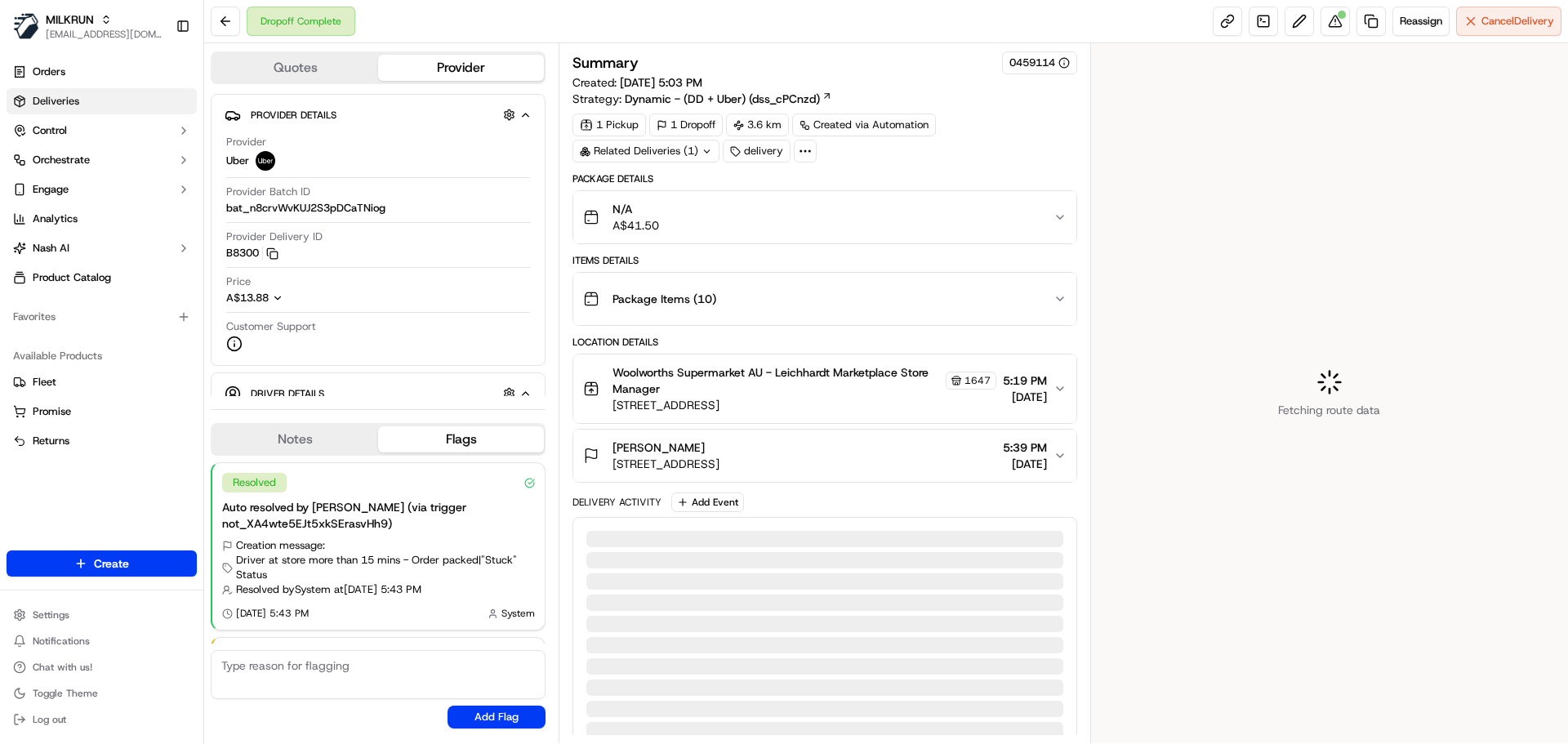
click at [71, 90] on link "Deliveries" at bounding box center [102, 101] width 190 height 26
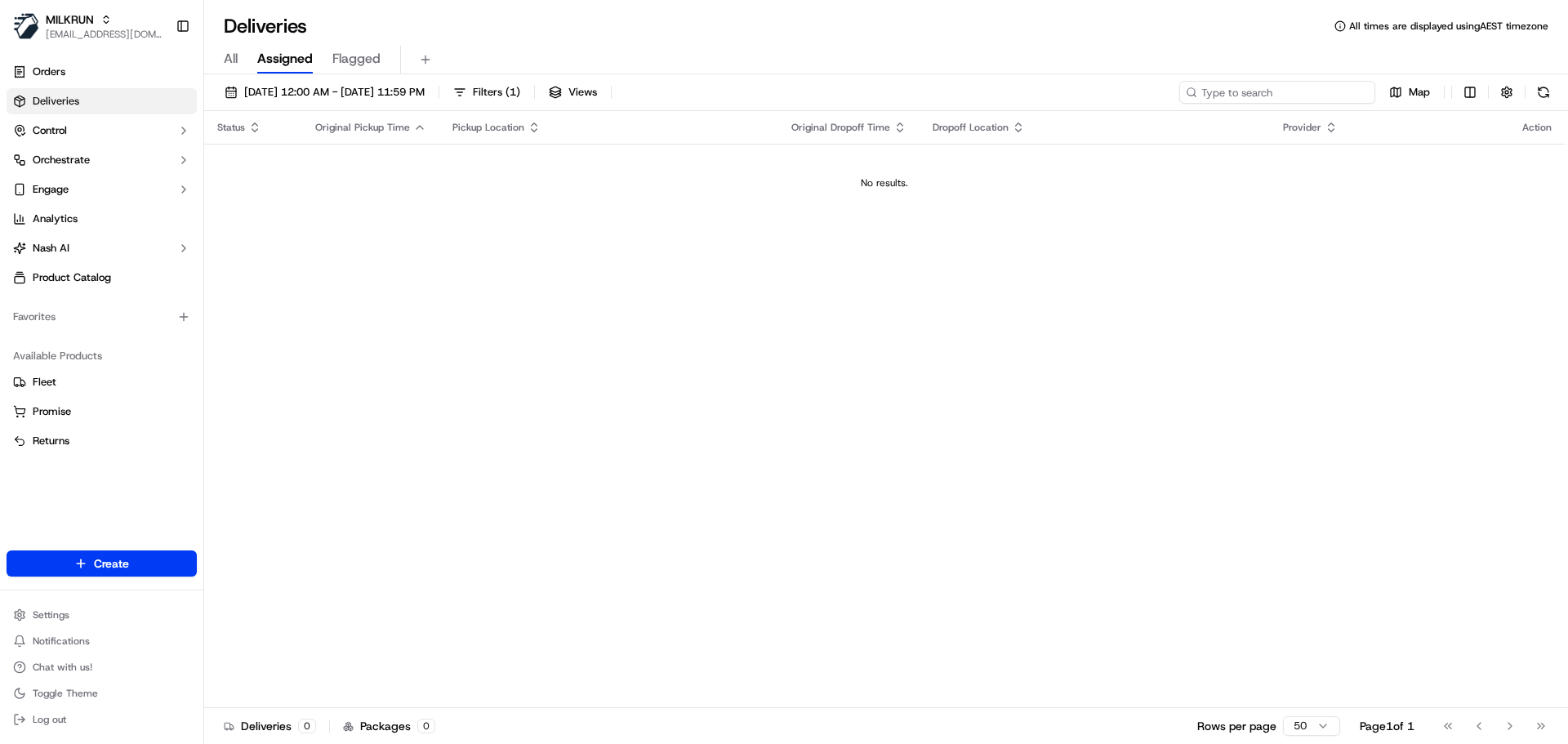
click at [1299, 95] on input at bounding box center [1278, 92] width 196 height 23
paste input "[PERSON_NAME]"
type input "[PERSON_NAME]"
click at [341, 95] on span "[DATE] 12:00 AM - [DATE] 11:59 PM" at bounding box center [334, 91] width 181 height 15
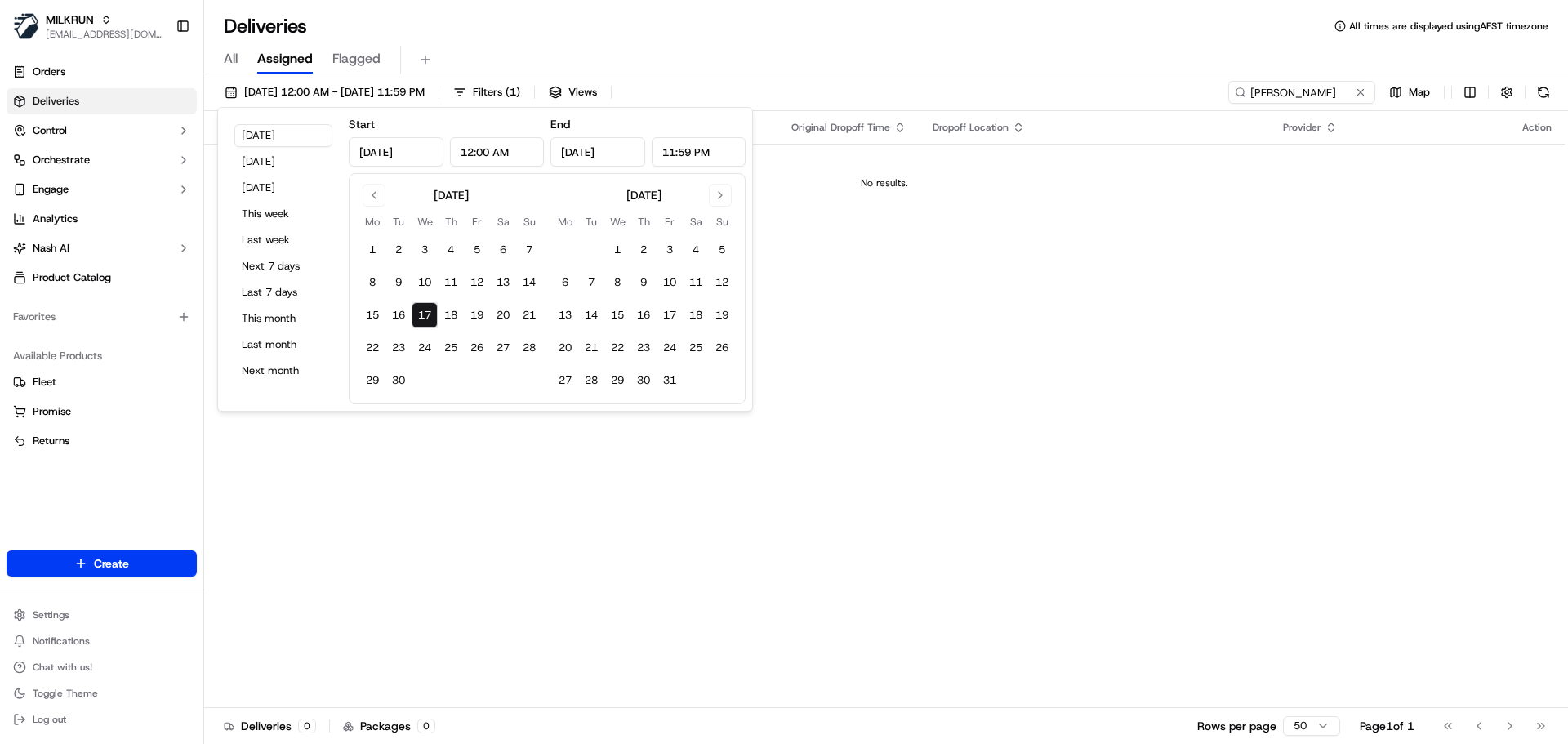
click at [372, 208] on div "[DATE] Mo Tu We Th Fr Sa Su 1 2 3 4 5 6 7 8 9 10 11 12 13 14 15 16 17 18 19 20 …" at bounding box center [451, 288] width 183 height 210
click at [372, 190] on button "Go to previous month" at bounding box center [374, 195] width 23 height 23
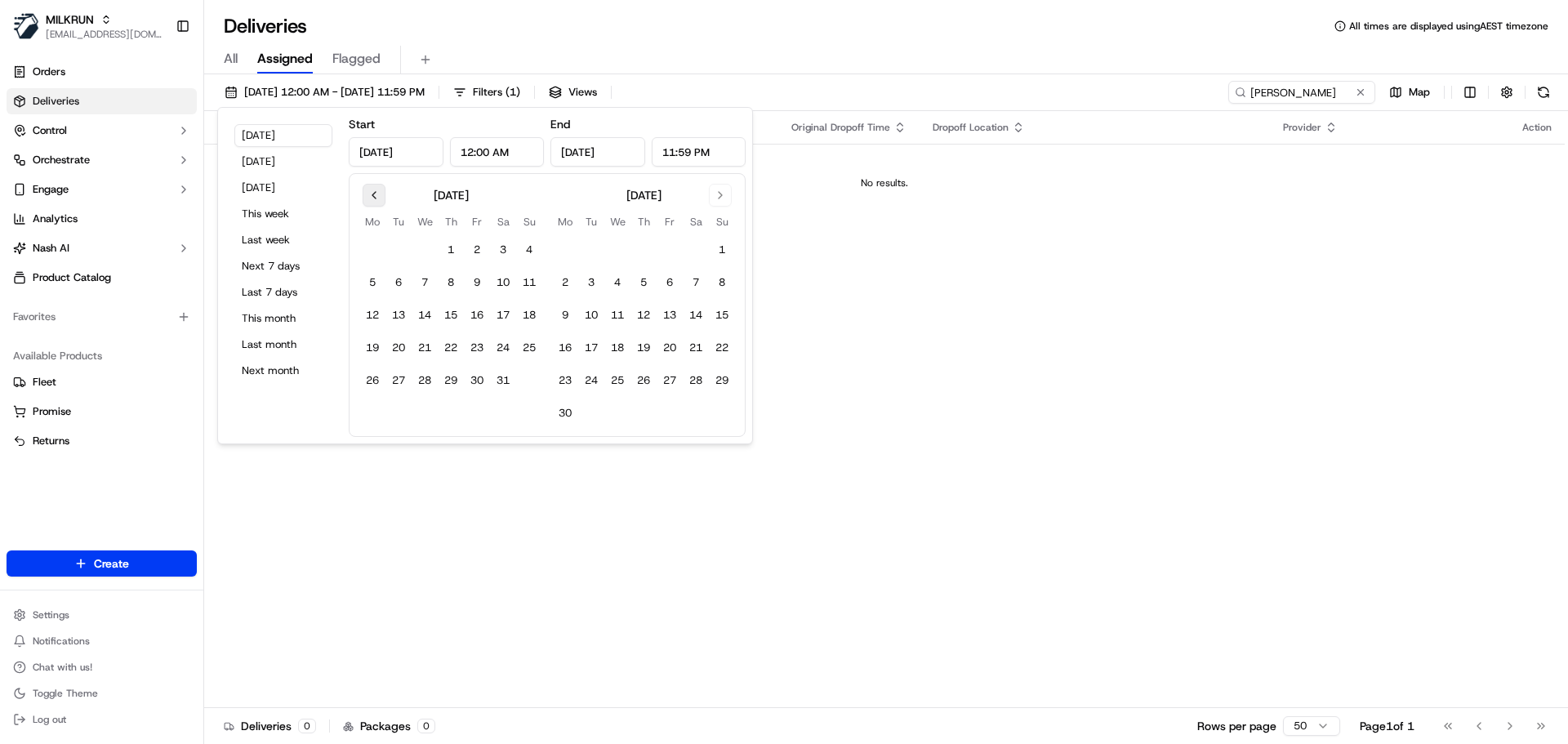
click at [372, 190] on button "Go to previous month" at bounding box center [374, 195] width 23 height 23
click at [396, 252] on button "1" at bounding box center [398, 250] width 26 height 26
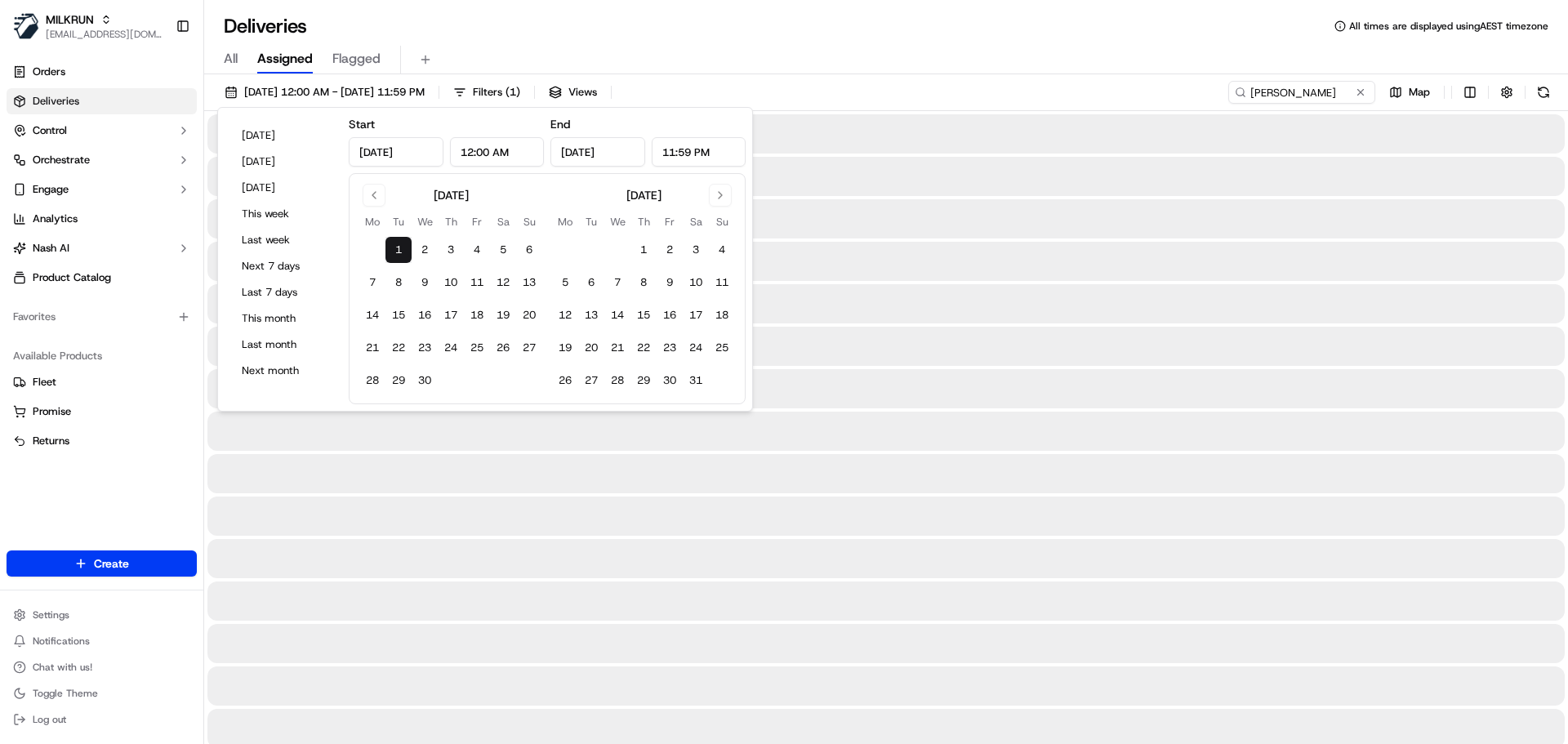
type input "[DATE]"
click at [718, 195] on button "Go to next month" at bounding box center [721, 195] width 23 height 23
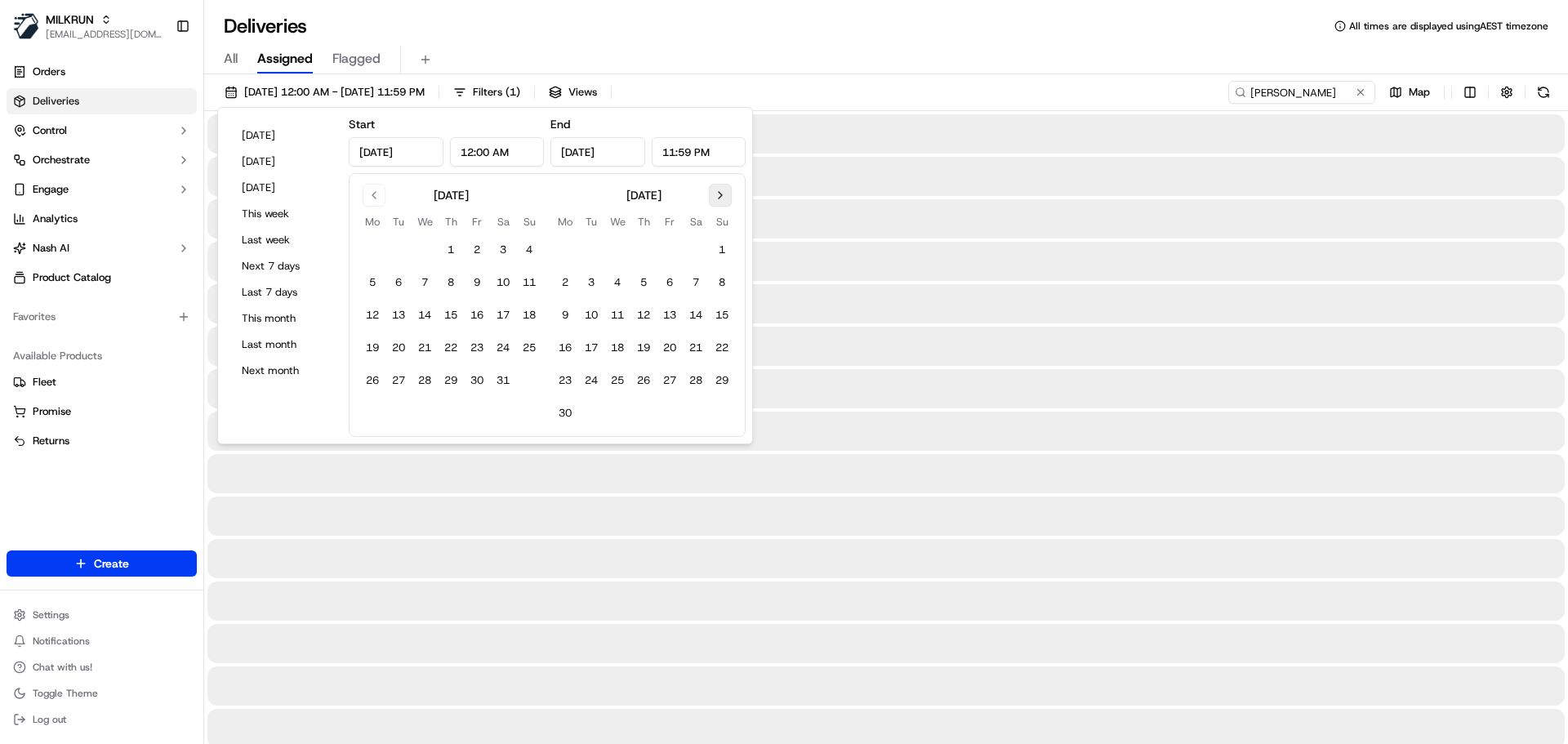
click at [718, 195] on button "Go to next month" at bounding box center [721, 195] width 23 height 23
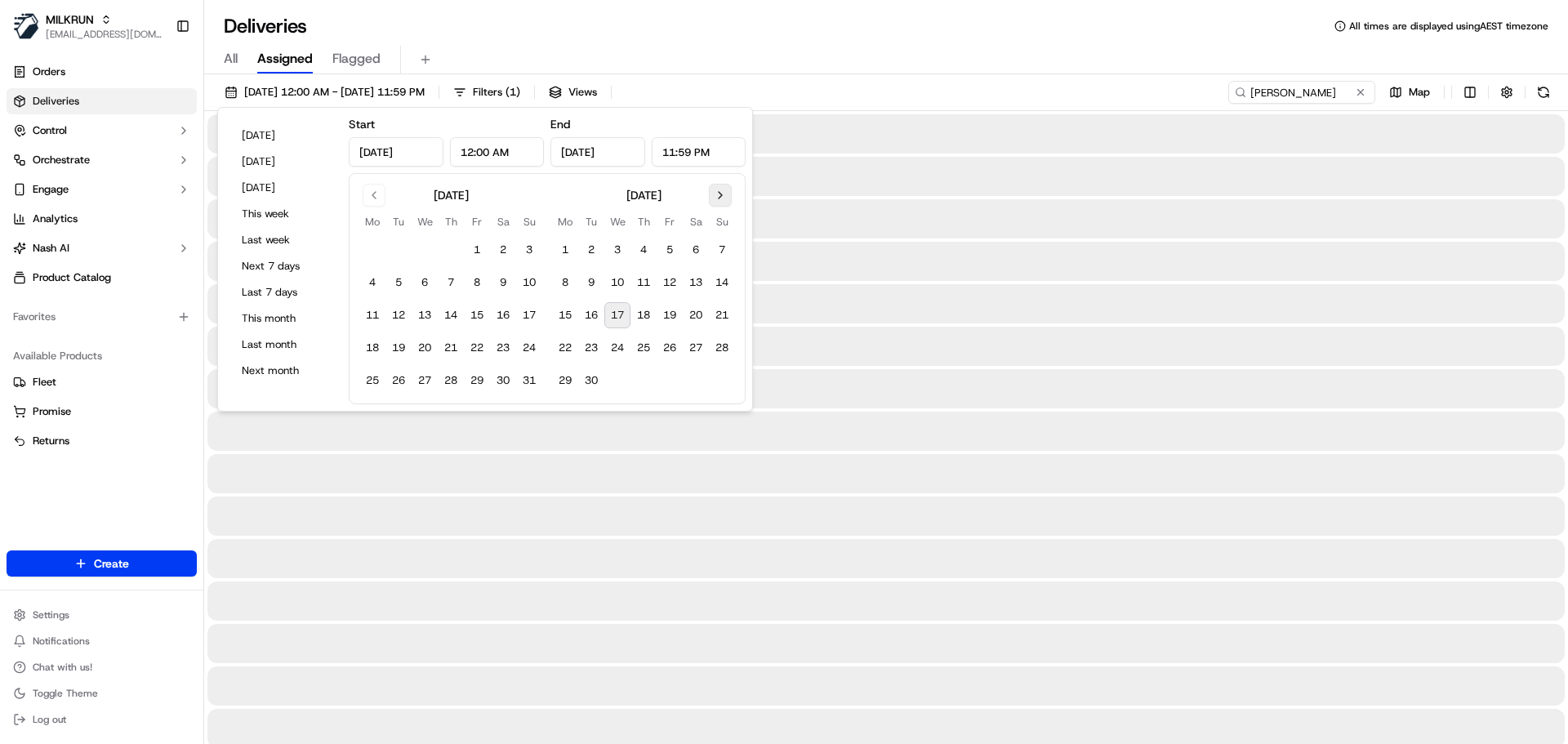
click at [718, 195] on button "Go to next month" at bounding box center [721, 195] width 23 height 23
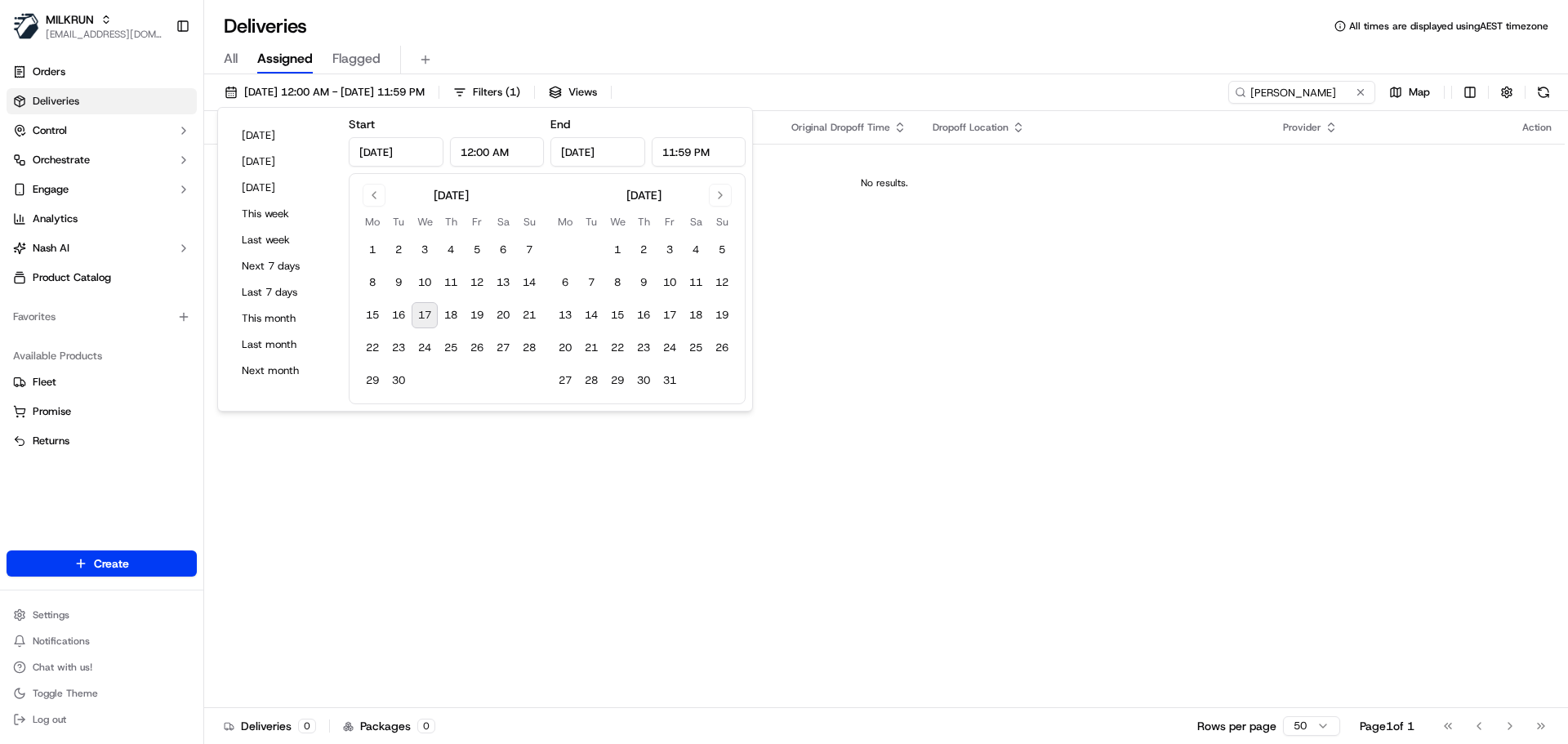
click at [420, 307] on button "17" at bounding box center [425, 315] width 26 height 26
type input "[DATE]"
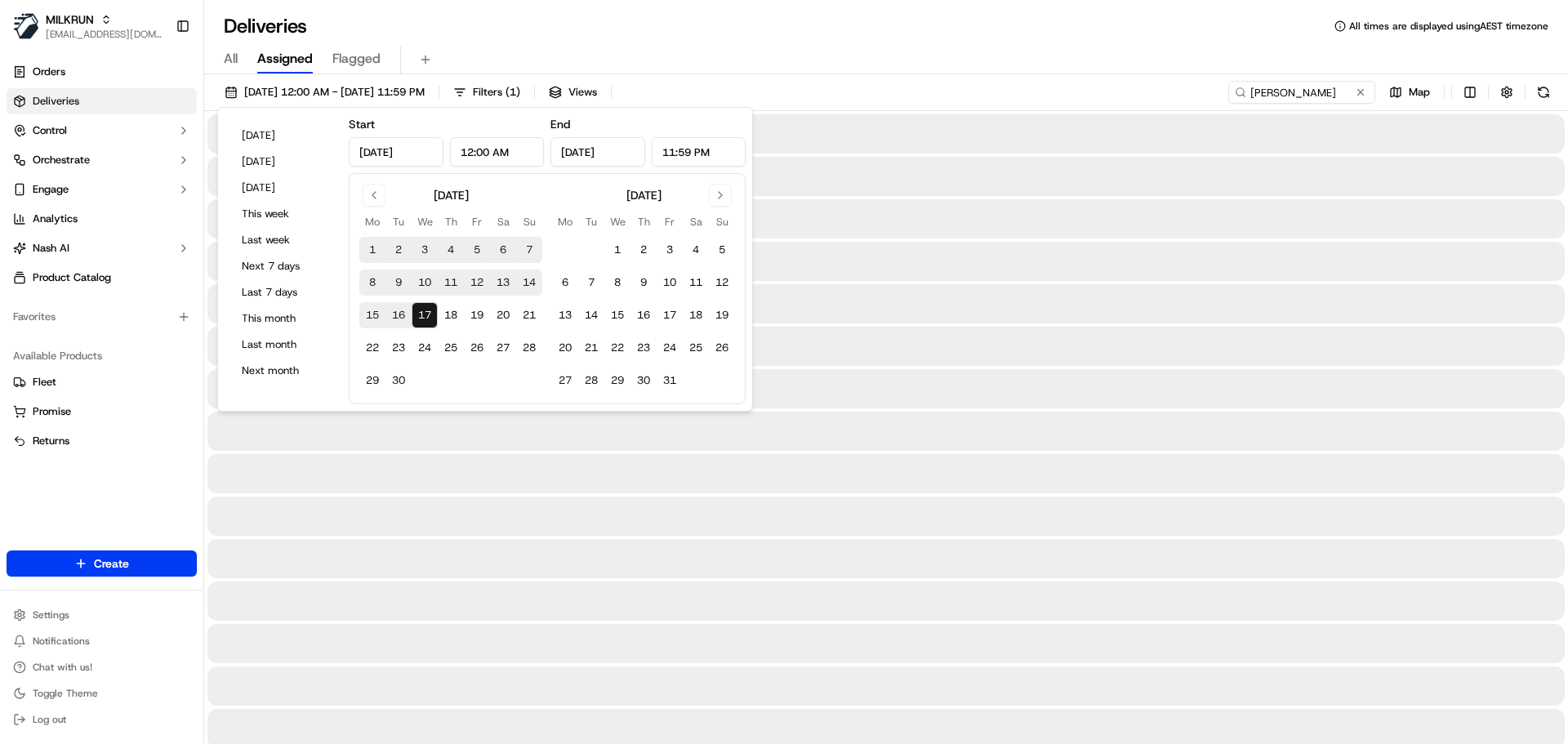
click at [889, 89] on div "[DATE] 12:00 AM - [DATE] 11:59 PM Filters ( 1 ) Views [PERSON_NAME] Map" at bounding box center [886, 95] width 1364 height 30
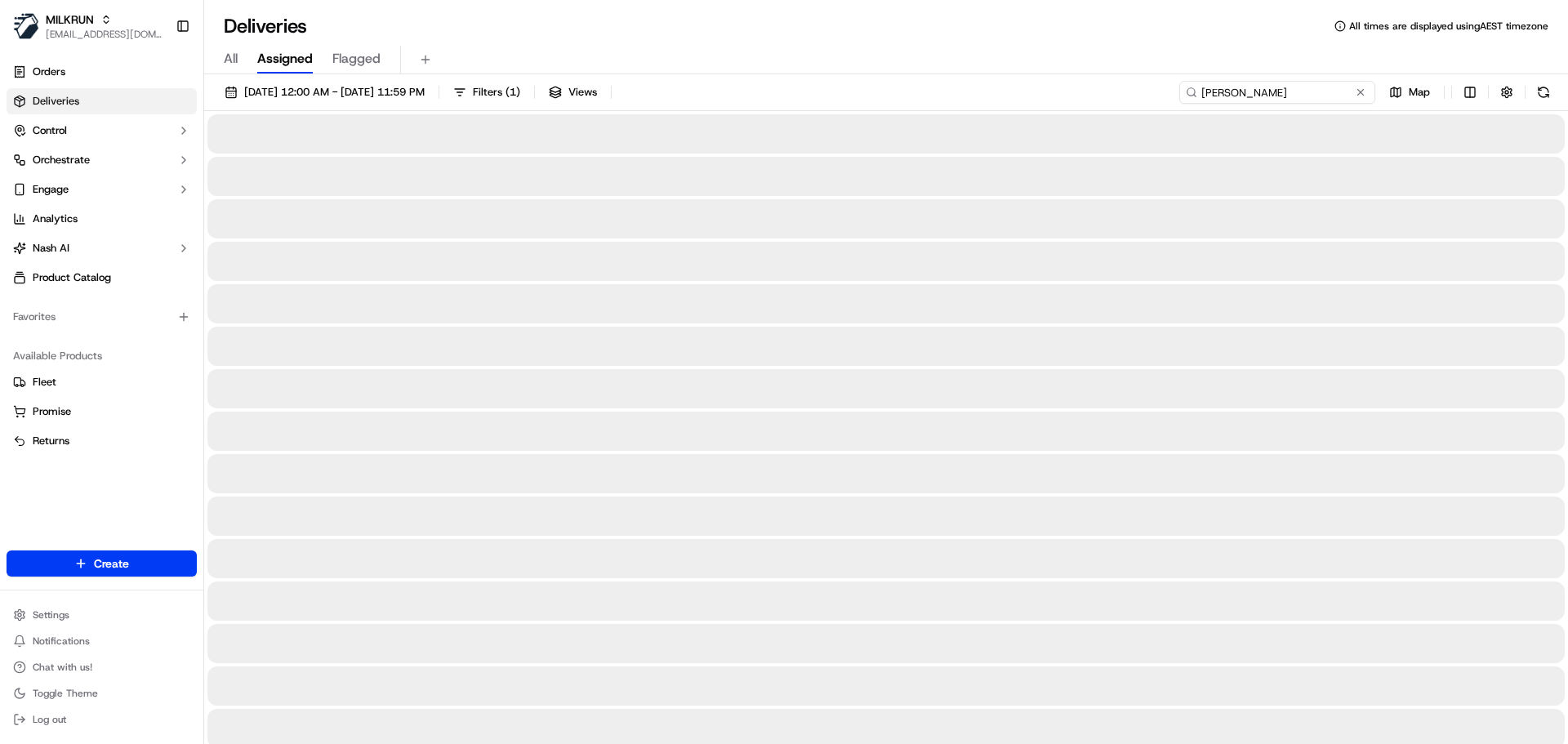
click at [1320, 87] on input "[PERSON_NAME]" at bounding box center [1278, 92] width 196 height 23
drag, startPoint x: 1299, startPoint y: 95, endPoint x: 1132, endPoint y: 74, distance: 168.3
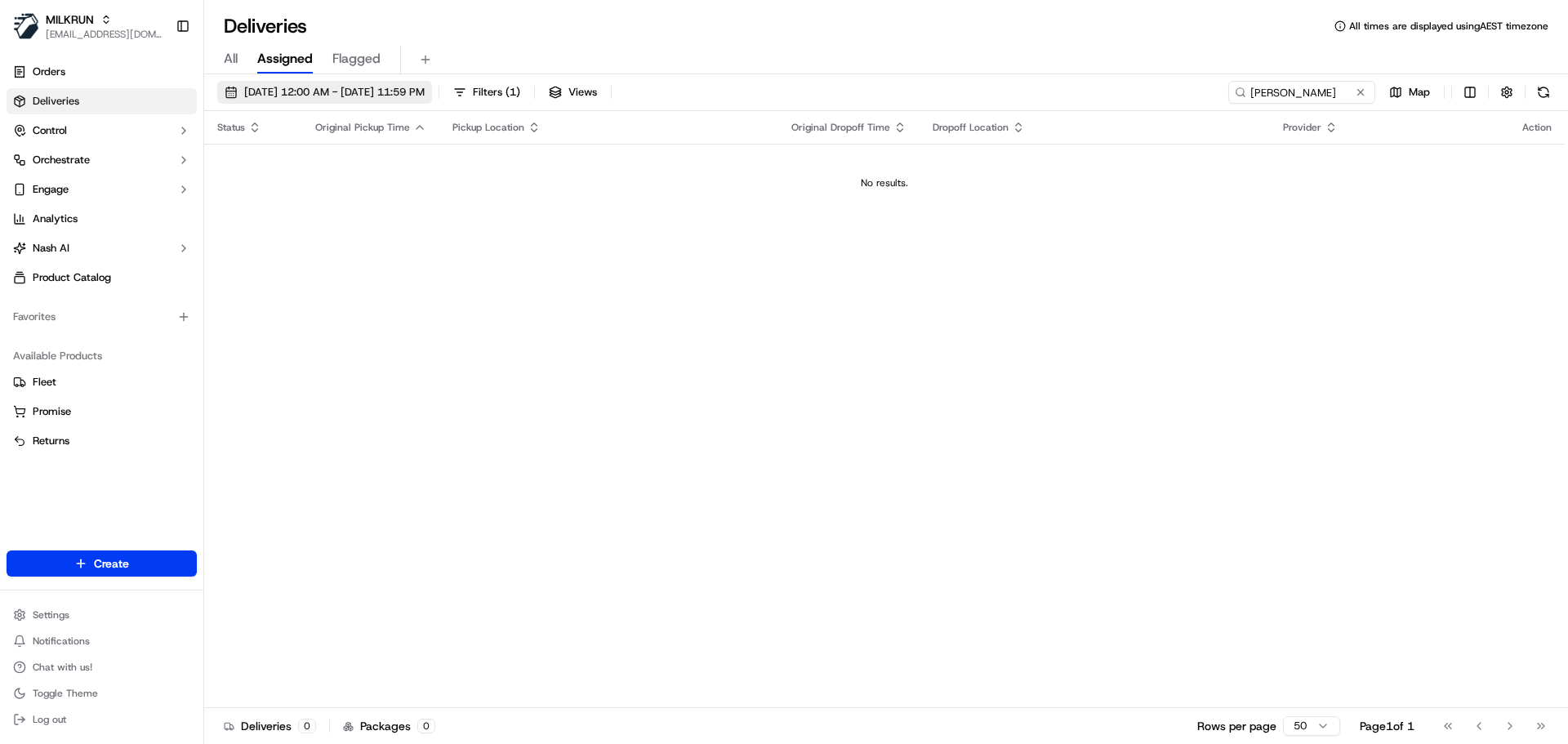
click at [425, 90] on span "[DATE] 12:00 AM - [DATE] 11:59 PM" at bounding box center [334, 91] width 181 height 15
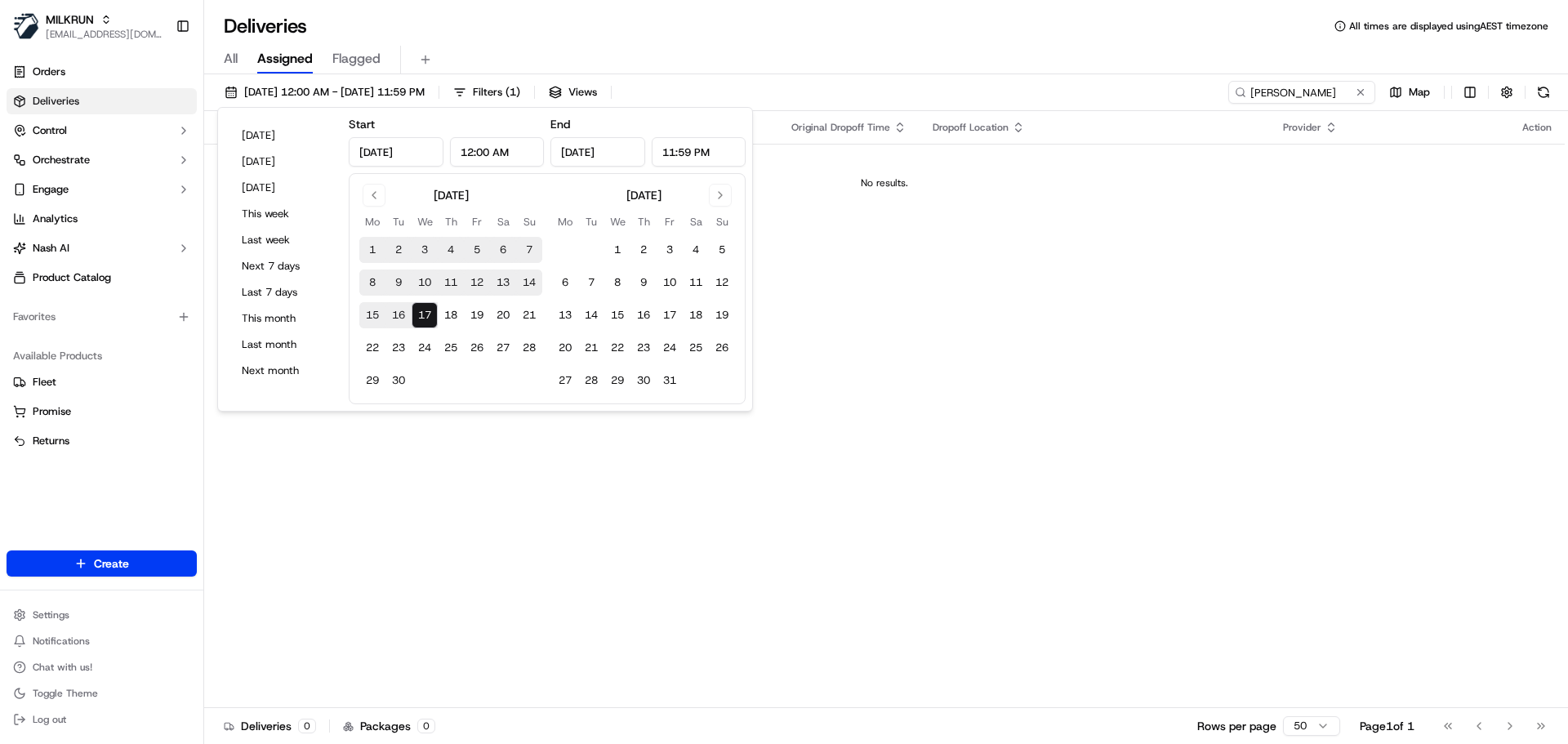
click at [479, 278] on button "12" at bounding box center [476, 282] width 26 height 26
type input "[DATE]"
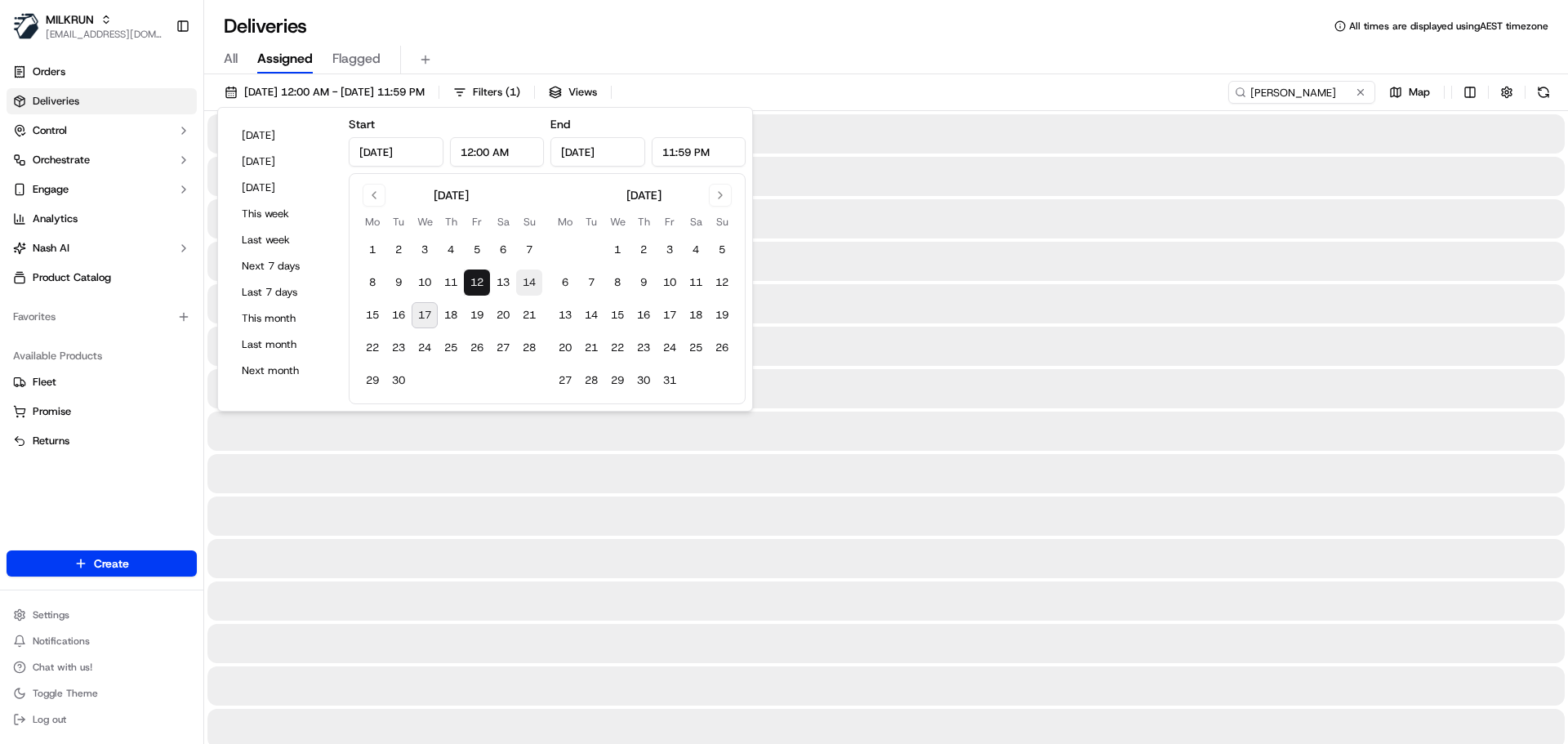
click at [528, 279] on button "14" at bounding box center [528, 282] width 26 height 26
type input "[DATE]"
click at [953, 89] on div "[DATE] 12:00 AM - [DATE] 11:59 PM Filters ( 1 ) Views [PERSON_NAME] Map" at bounding box center [886, 95] width 1364 height 30
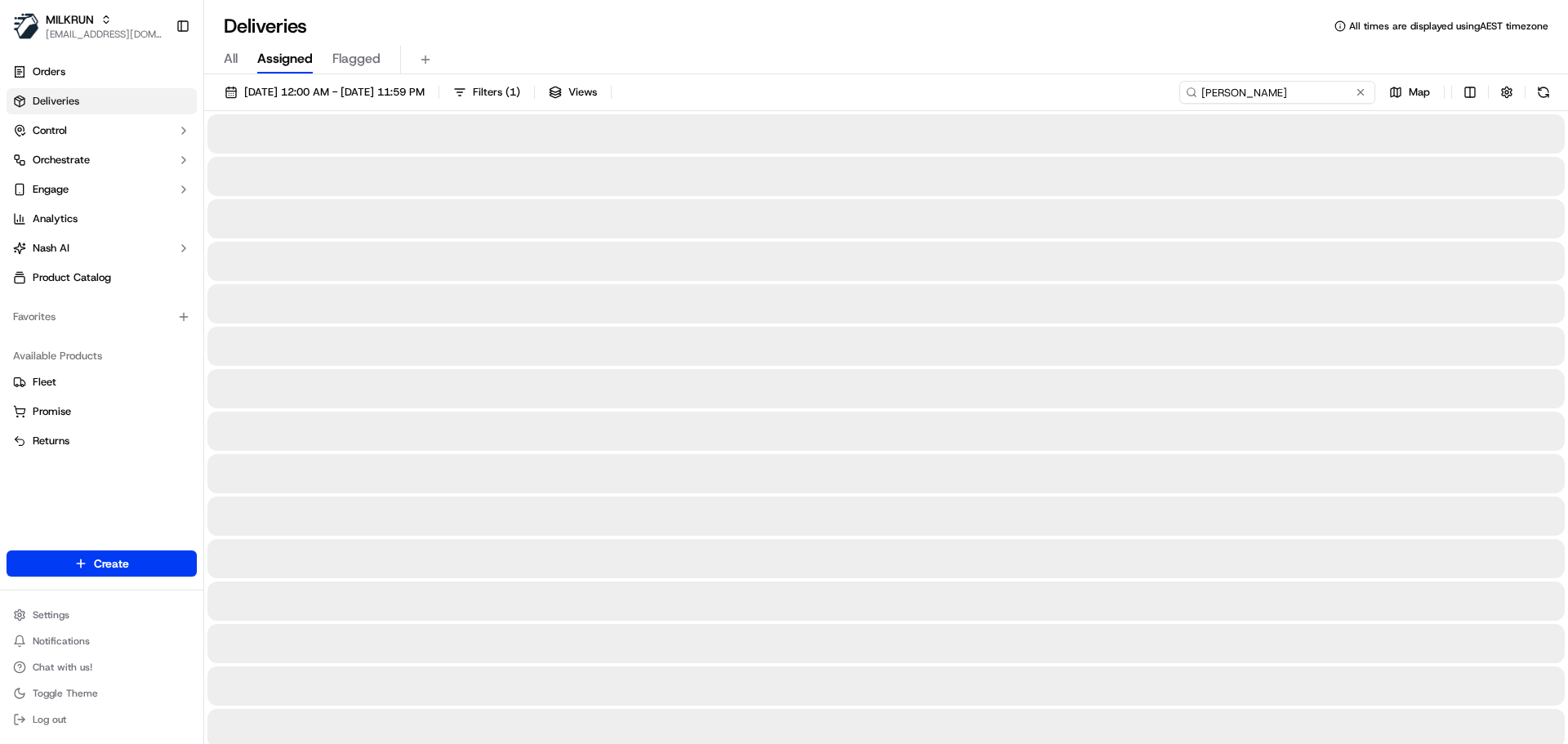
drag, startPoint x: 1335, startPoint y: 89, endPoint x: 1182, endPoint y: 85, distance: 153.1
click at [1182, 85] on input "[PERSON_NAME]" at bounding box center [1278, 92] width 196 height 23
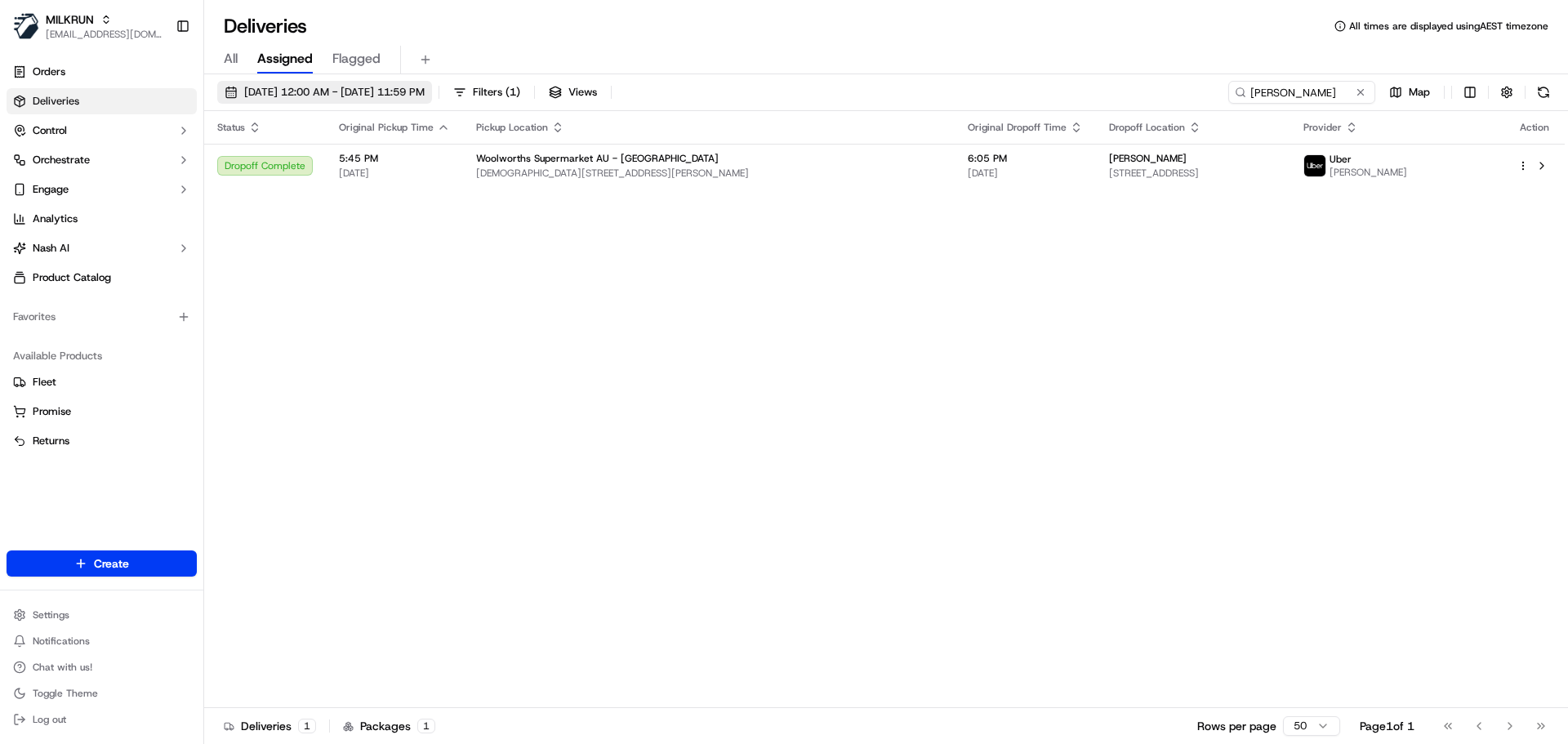
click at [385, 84] on button "[DATE] 12:00 AM - [DATE] 11:59 PM" at bounding box center [324, 92] width 215 height 23
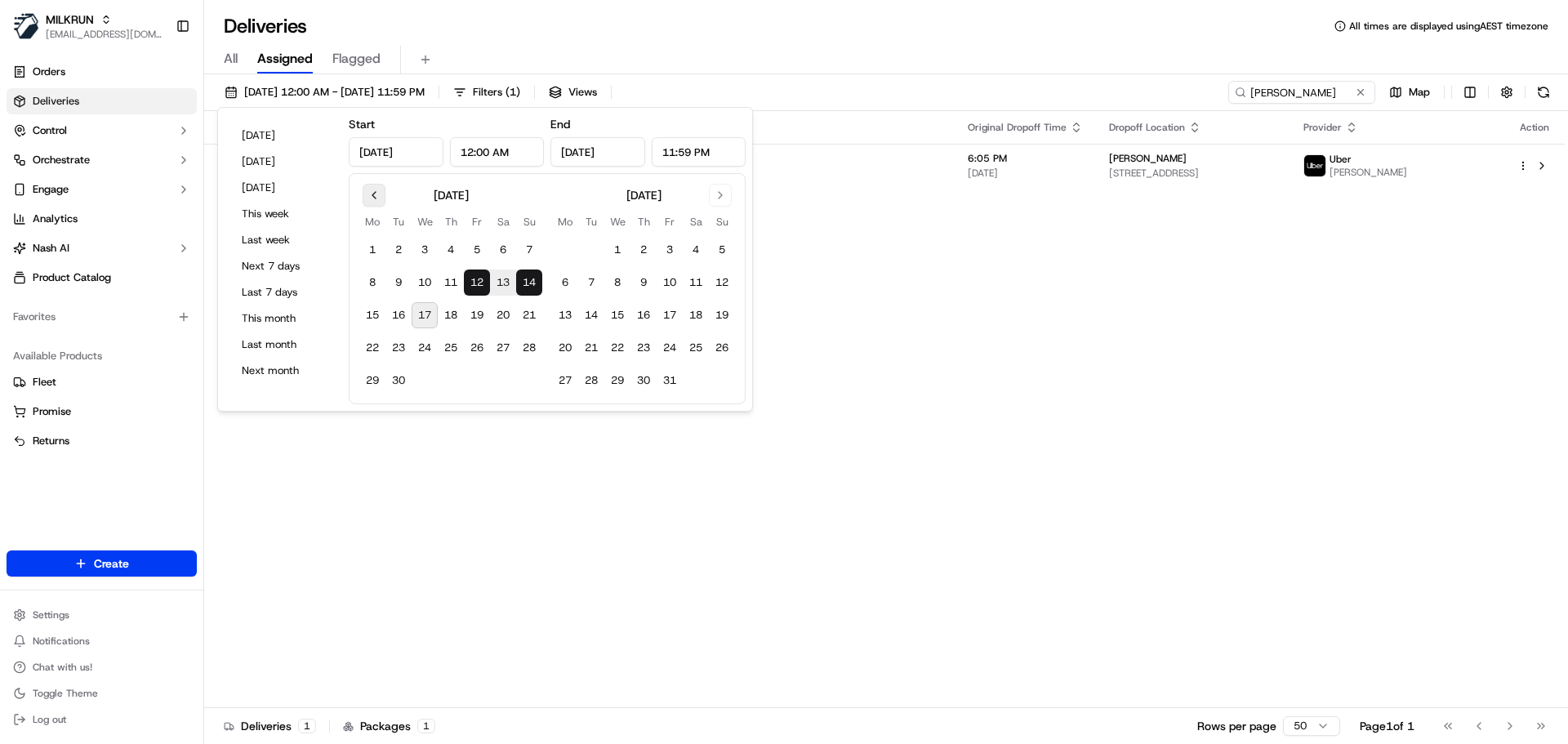
click at [374, 197] on button "Go to previous month" at bounding box center [374, 195] width 23 height 23
click at [474, 253] on button "1" at bounding box center [476, 250] width 26 height 26
type input "[DATE]"
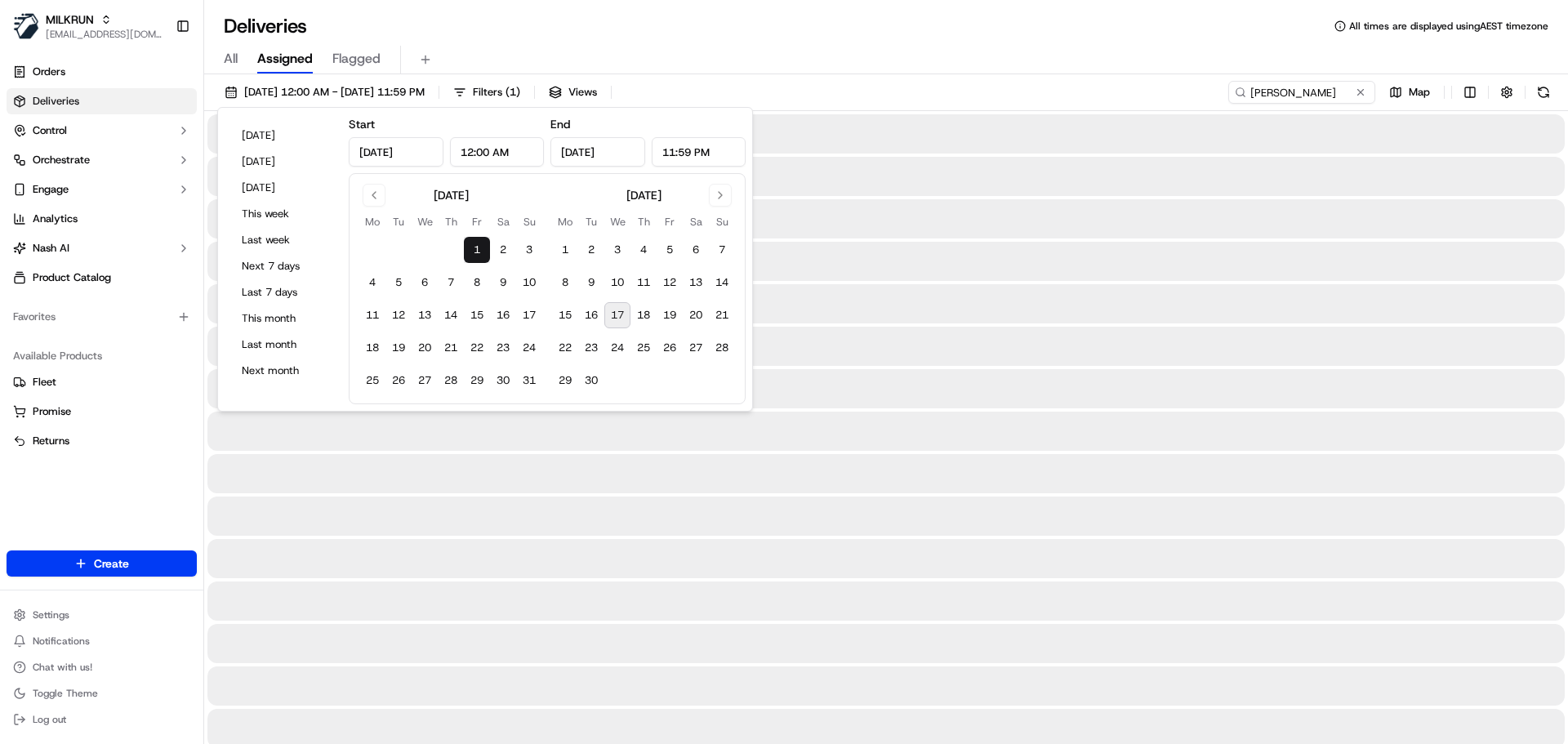
click at [612, 305] on button "17" at bounding box center [617, 315] width 26 height 26
type input "[DATE]"
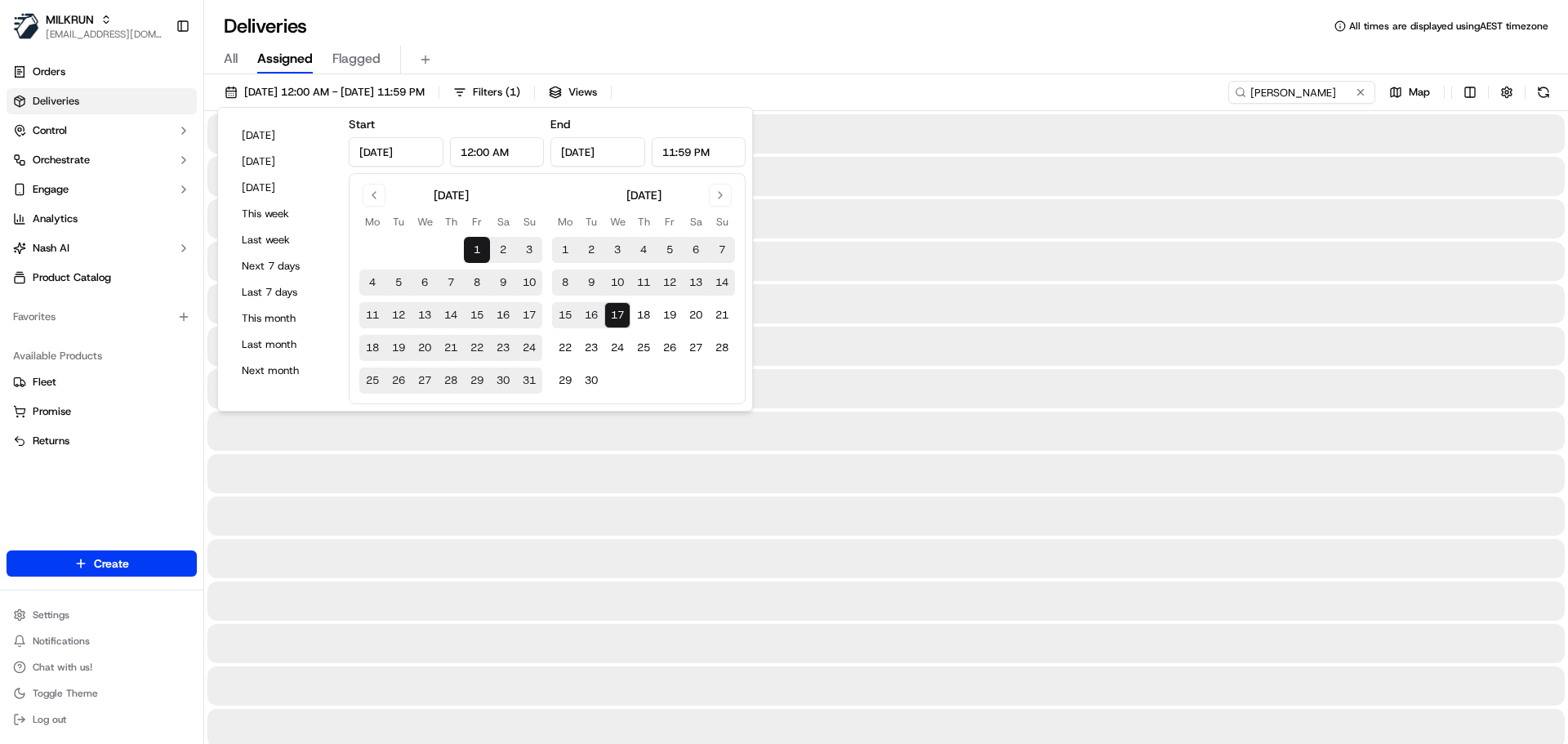
click at [1035, 89] on div "[DATE] 12:00 AM - [DATE] 11:59 PM Filters ( 1 ) Views [PERSON_NAME] Map" at bounding box center [886, 95] width 1364 height 30
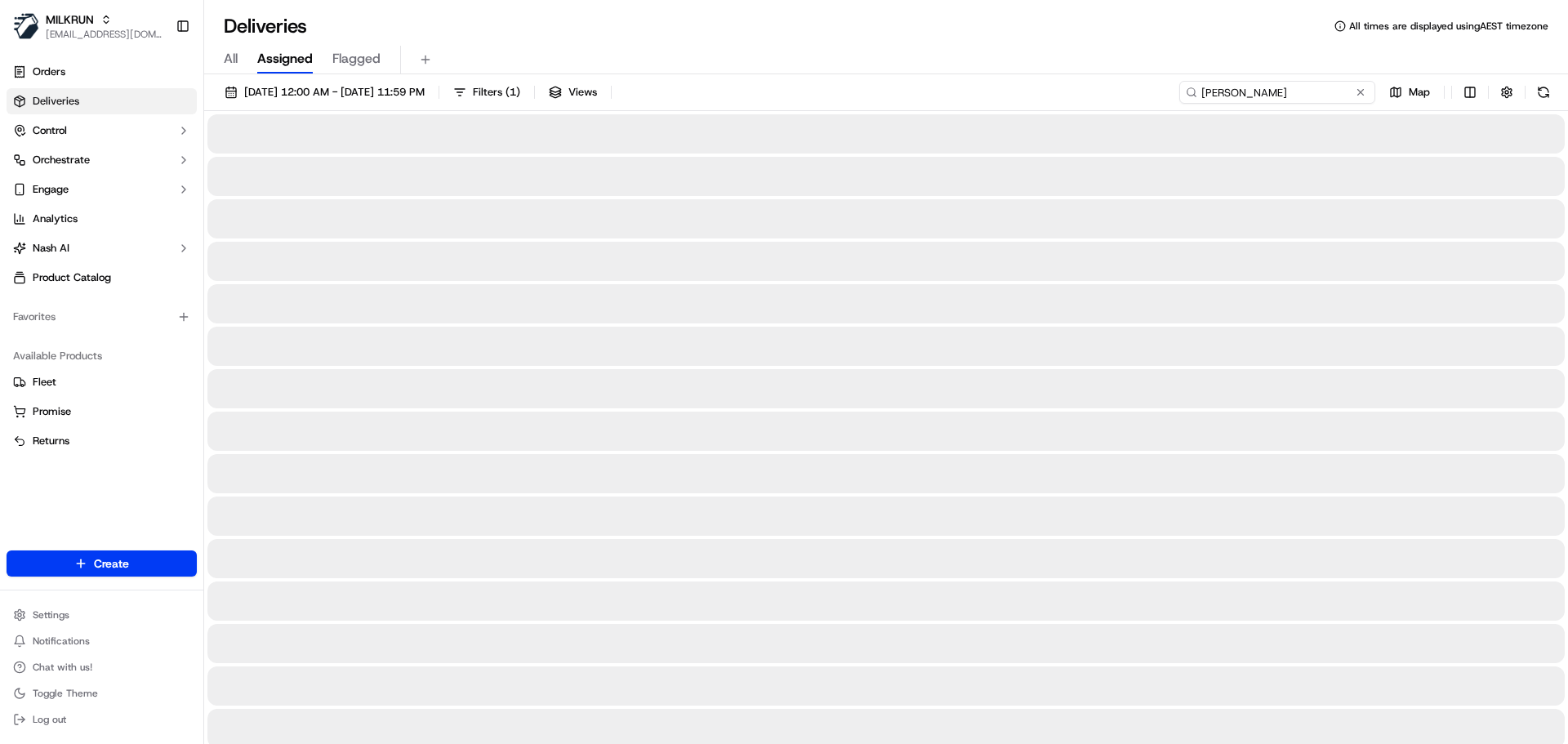
click at [1321, 100] on input "[PERSON_NAME]" at bounding box center [1278, 92] width 196 height 23
drag, startPoint x: 1276, startPoint y: 91, endPoint x: 1154, endPoint y: 88, distance: 122.0
click at [1154, 88] on div "[DATE] 12:00 AM - [DATE] 11:59 PM Filters ( 1 ) Views [PERSON_NAME] Map" at bounding box center [886, 95] width 1364 height 30
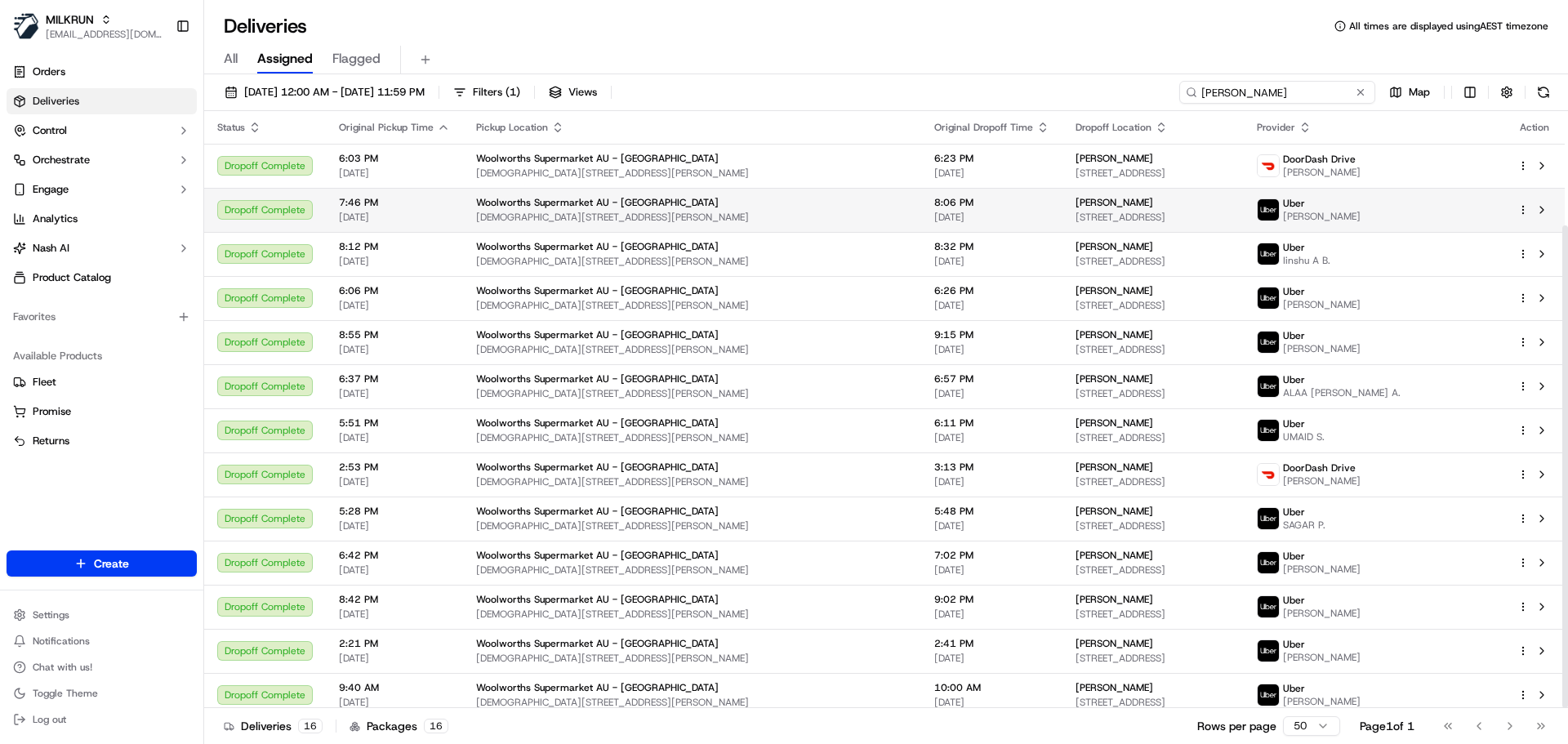
scroll to position [141, 0]
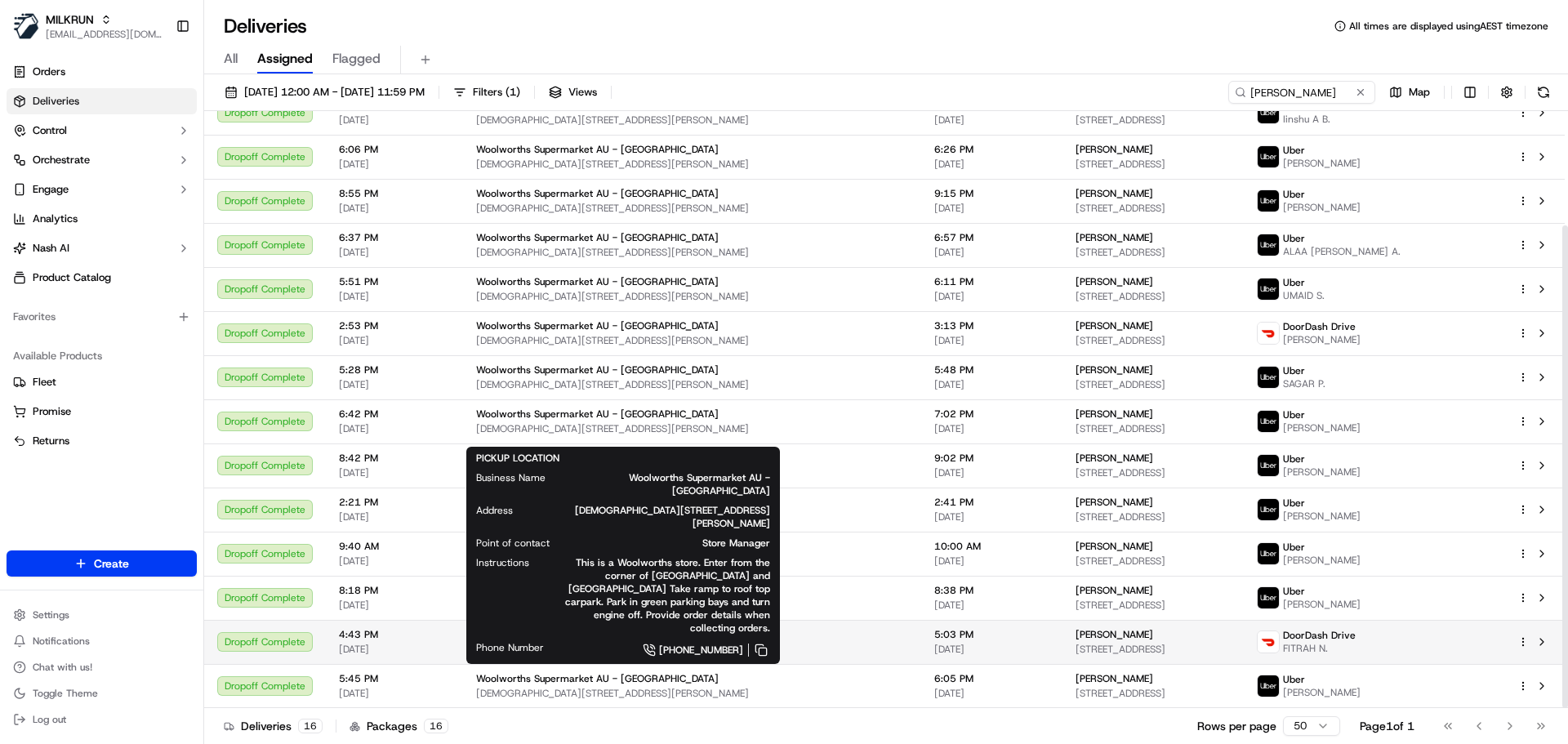
click at [622, 640] on span "Woolworths Supermarket AU - [GEOGRAPHIC_DATA]" at bounding box center [597, 633] width 243 height 13
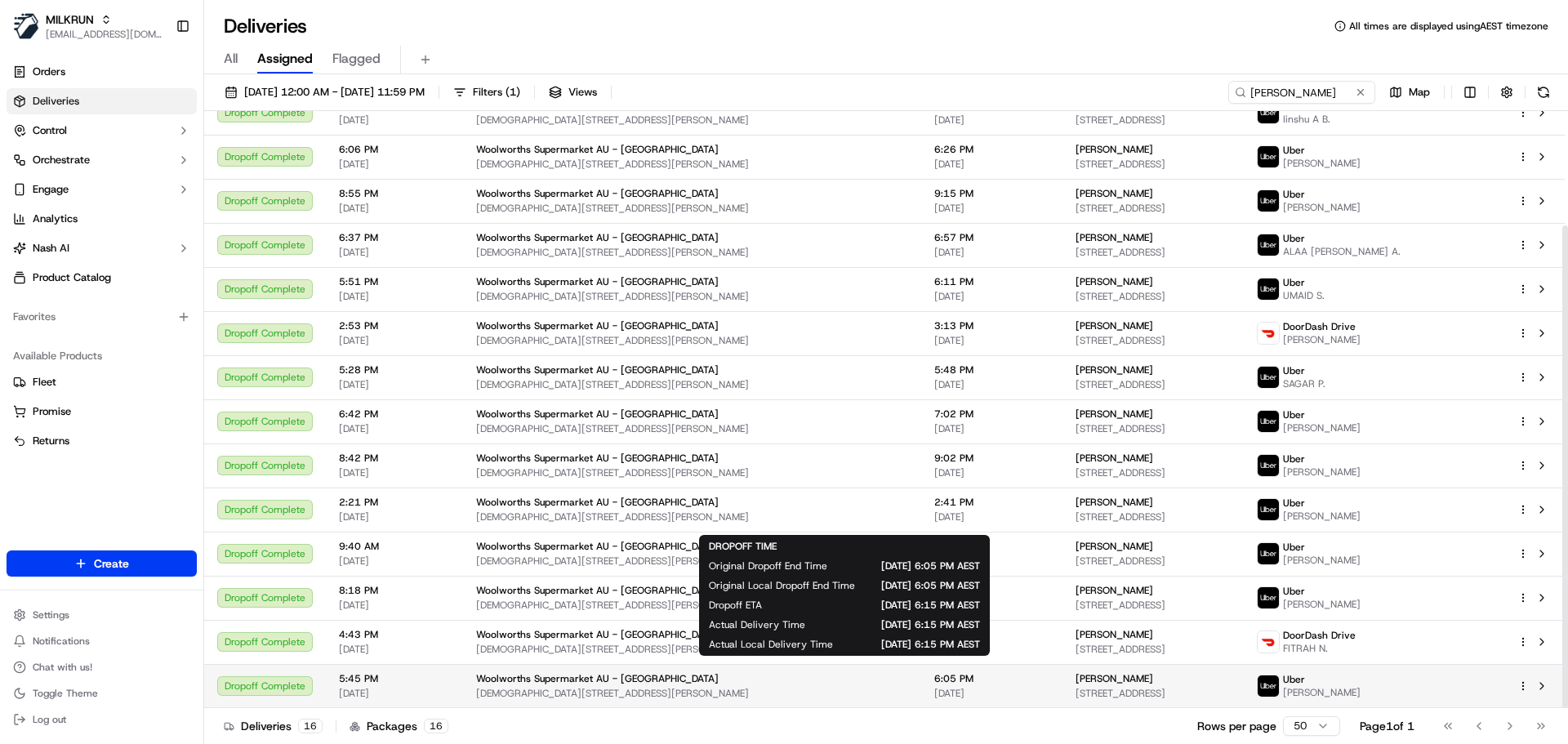
click at [935, 683] on span "6:05 PM" at bounding box center [992, 678] width 116 height 13
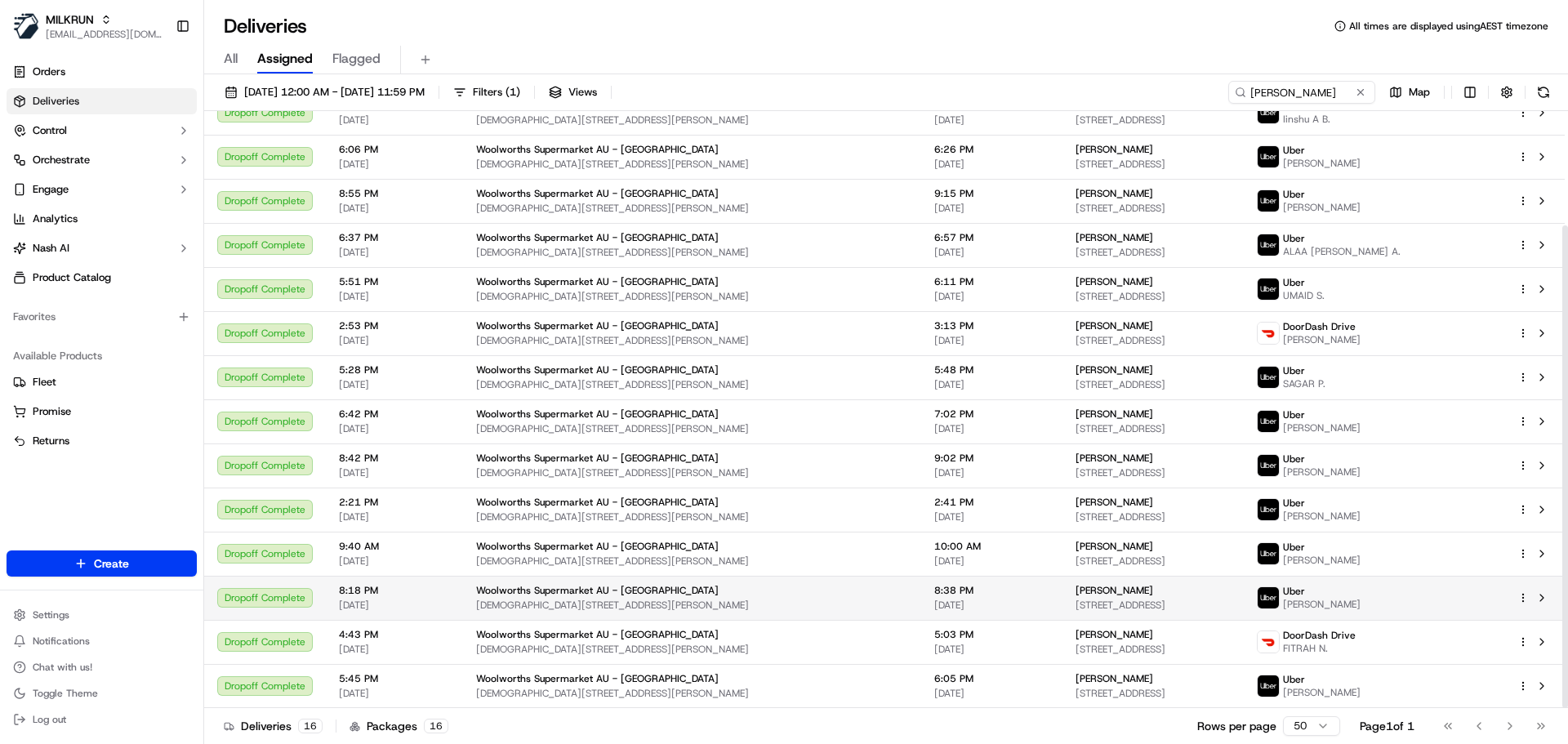
click at [727, 600] on span "[DEMOGRAPHIC_DATA][STREET_ADDRESS][PERSON_NAME]" at bounding box center [692, 604] width 432 height 13
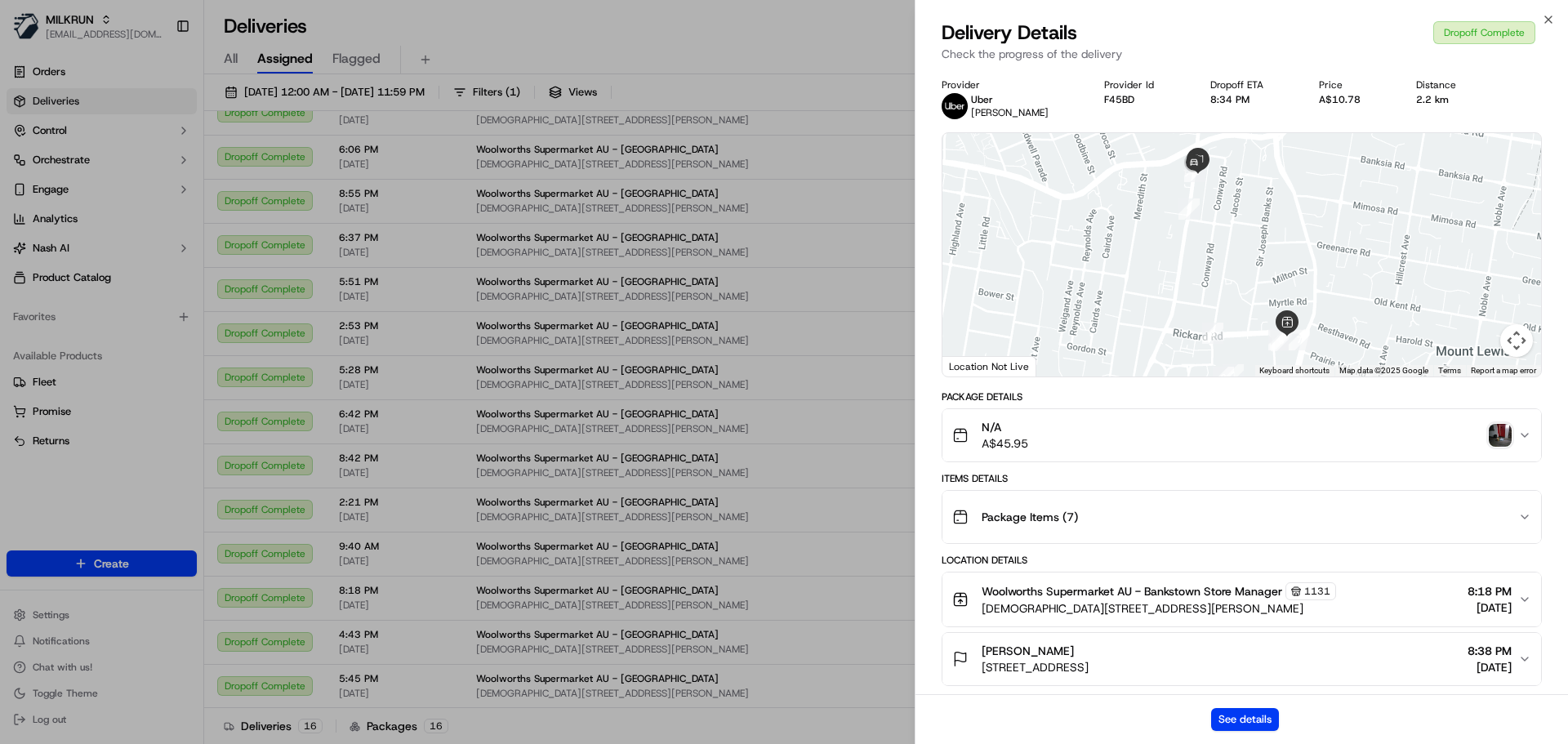
click at [1499, 435] on img "button" at bounding box center [1500, 435] width 23 height 23
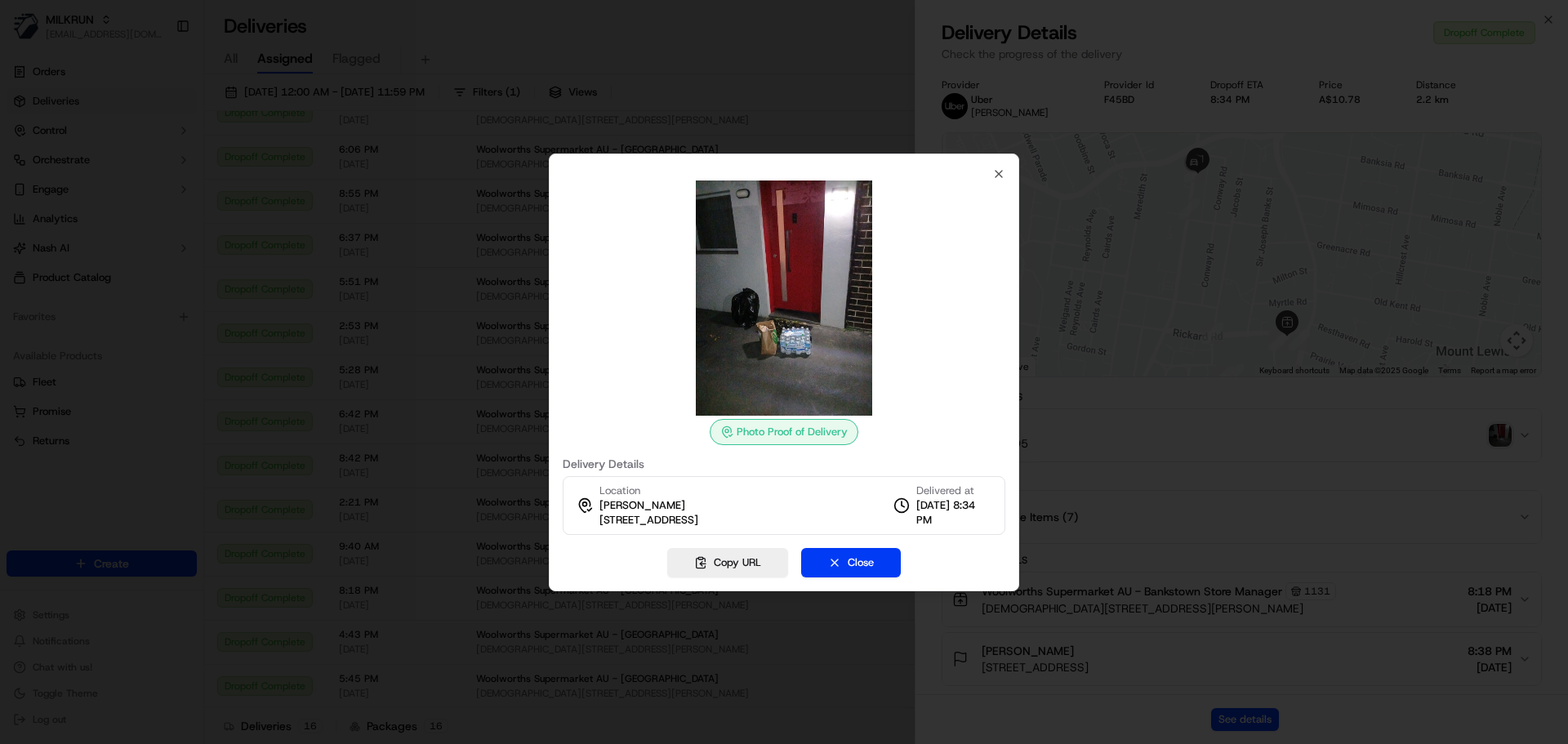
click at [839, 299] on img at bounding box center [784, 298] width 235 height 235
click at [1000, 170] on icon "button" at bounding box center [998, 173] width 13 height 13
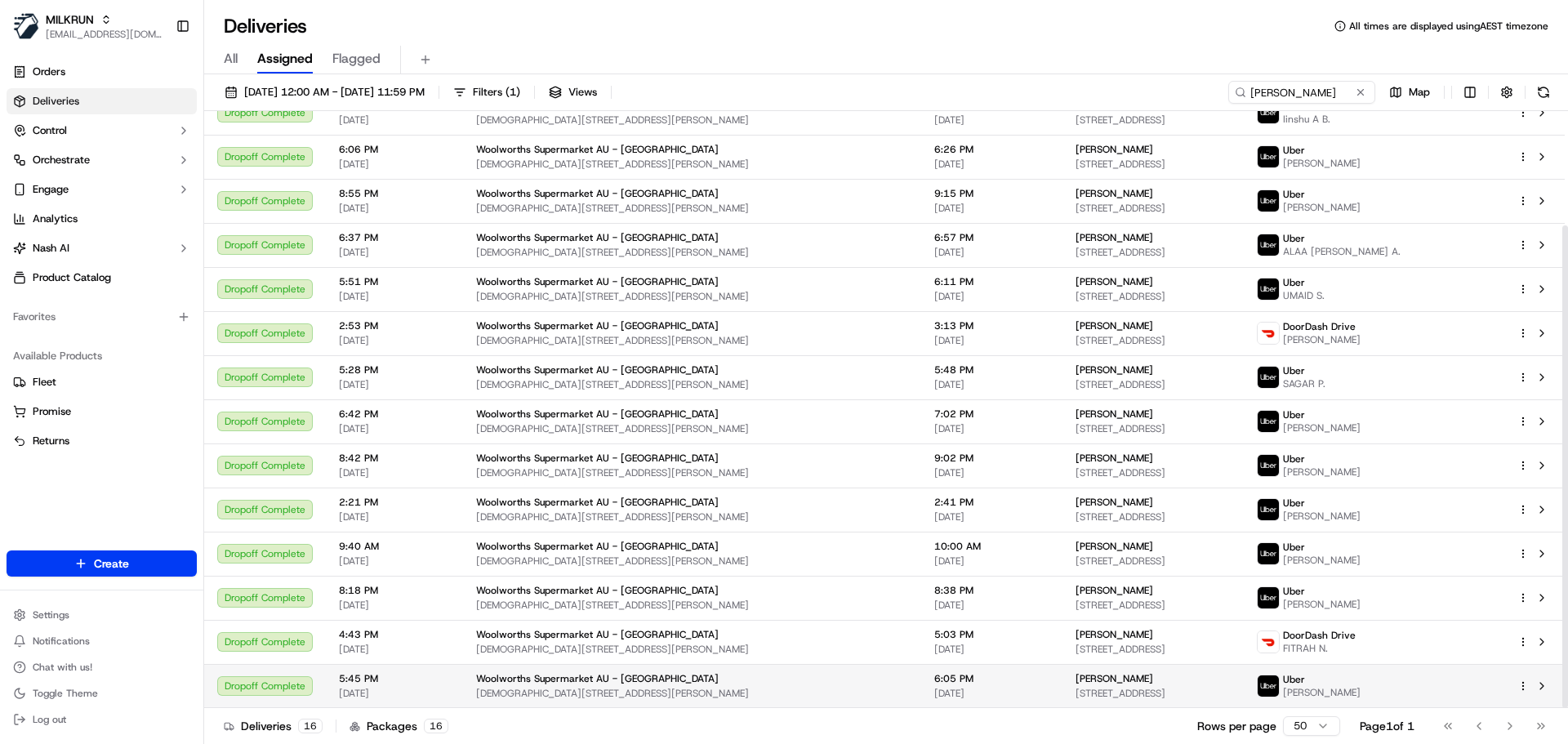
click at [602, 684] on span "Woolworths Supermarket AU - [GEOGRAPHIC_DATA]" at bounding box center [597, 678] width 243 height 13
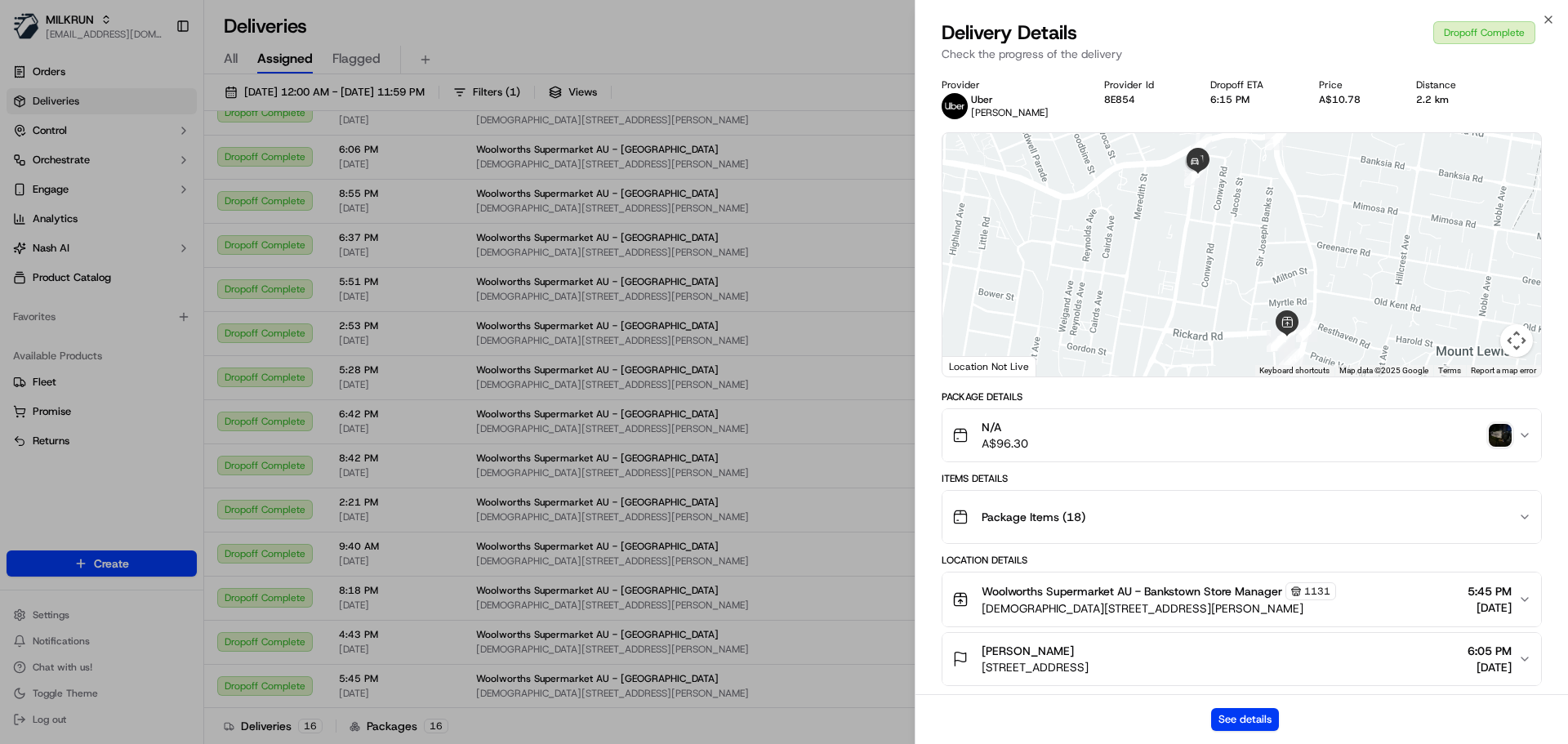
click at [1496, 434] on img "button" at bounding box center [1500, 435] width 23 height 23
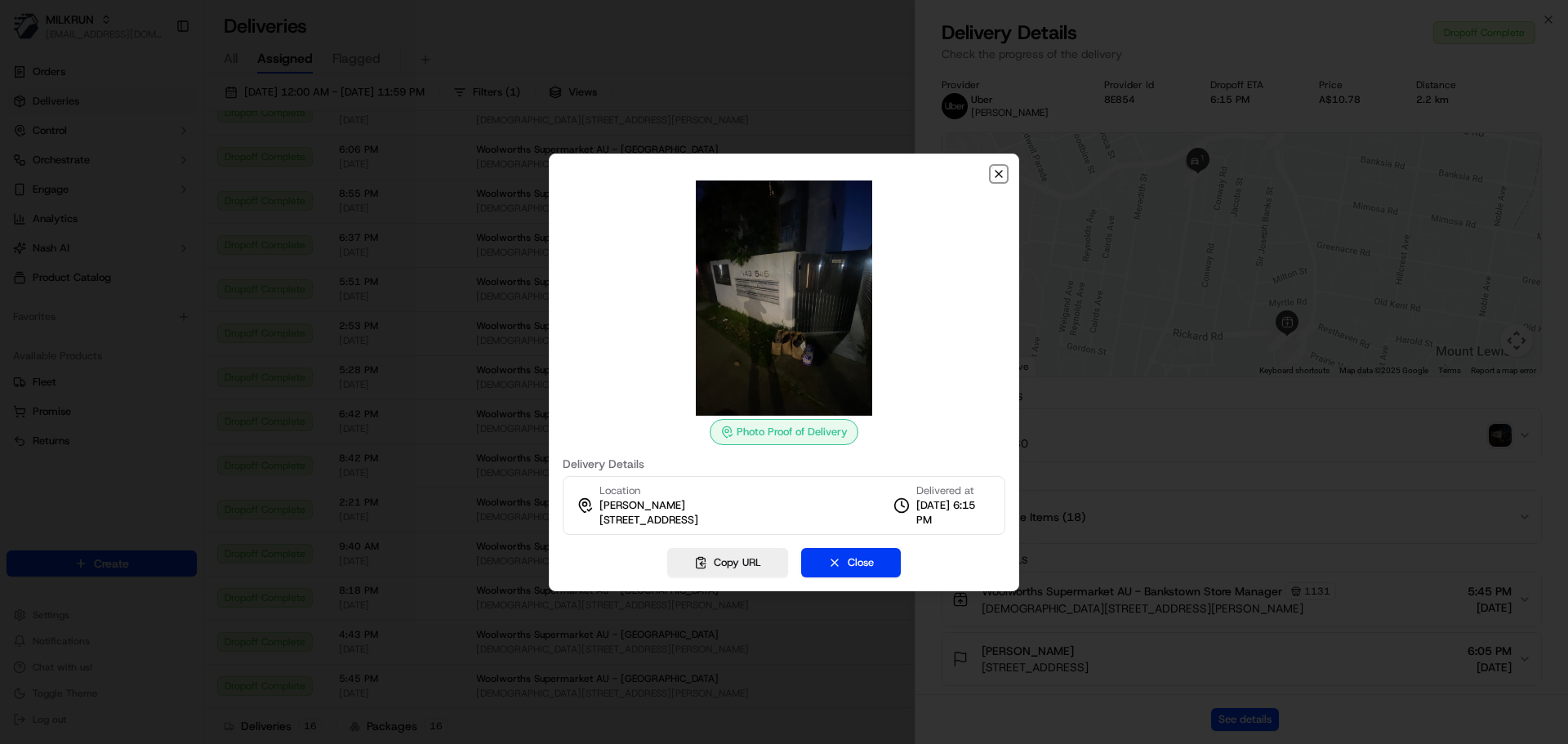
click at [1002, 180] on icon "button" at bounding box center [998, 173] width 13 height 13
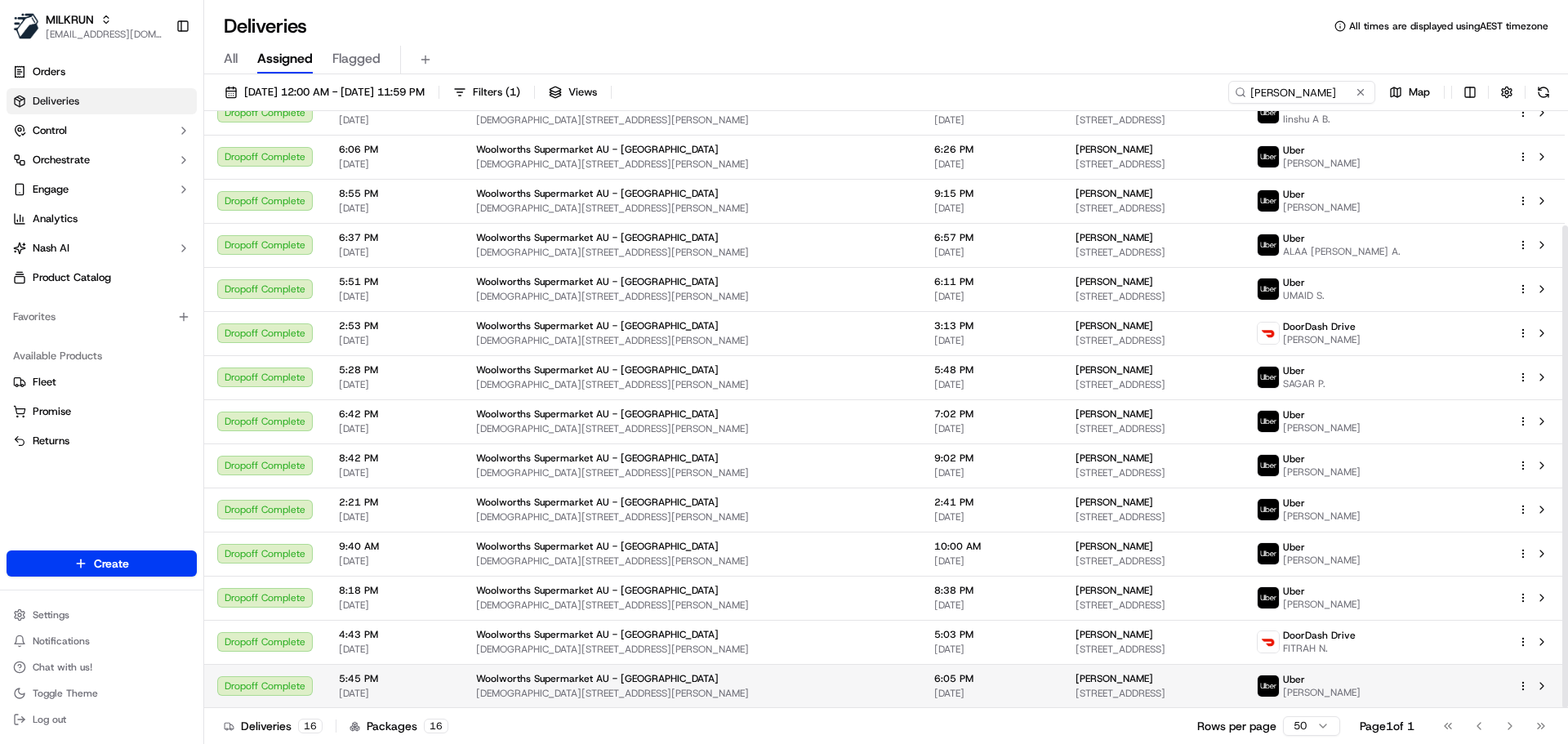
click at [935, 694] on span "[DATE]" at bounding box center [992, 693] width 116 height 13
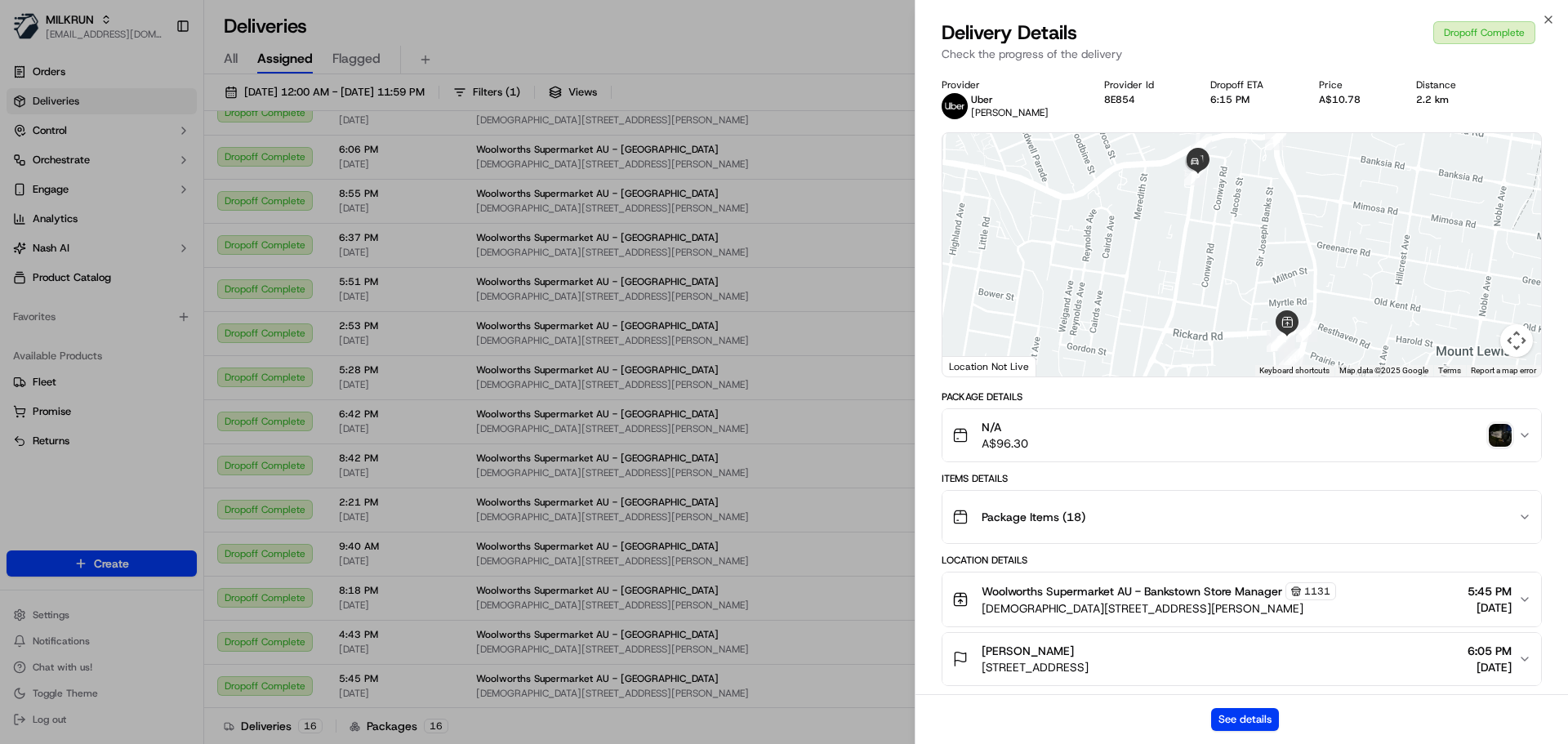
click at [1504, 428] on img "button" at bounding box center [1500, 435] width 23 height 23
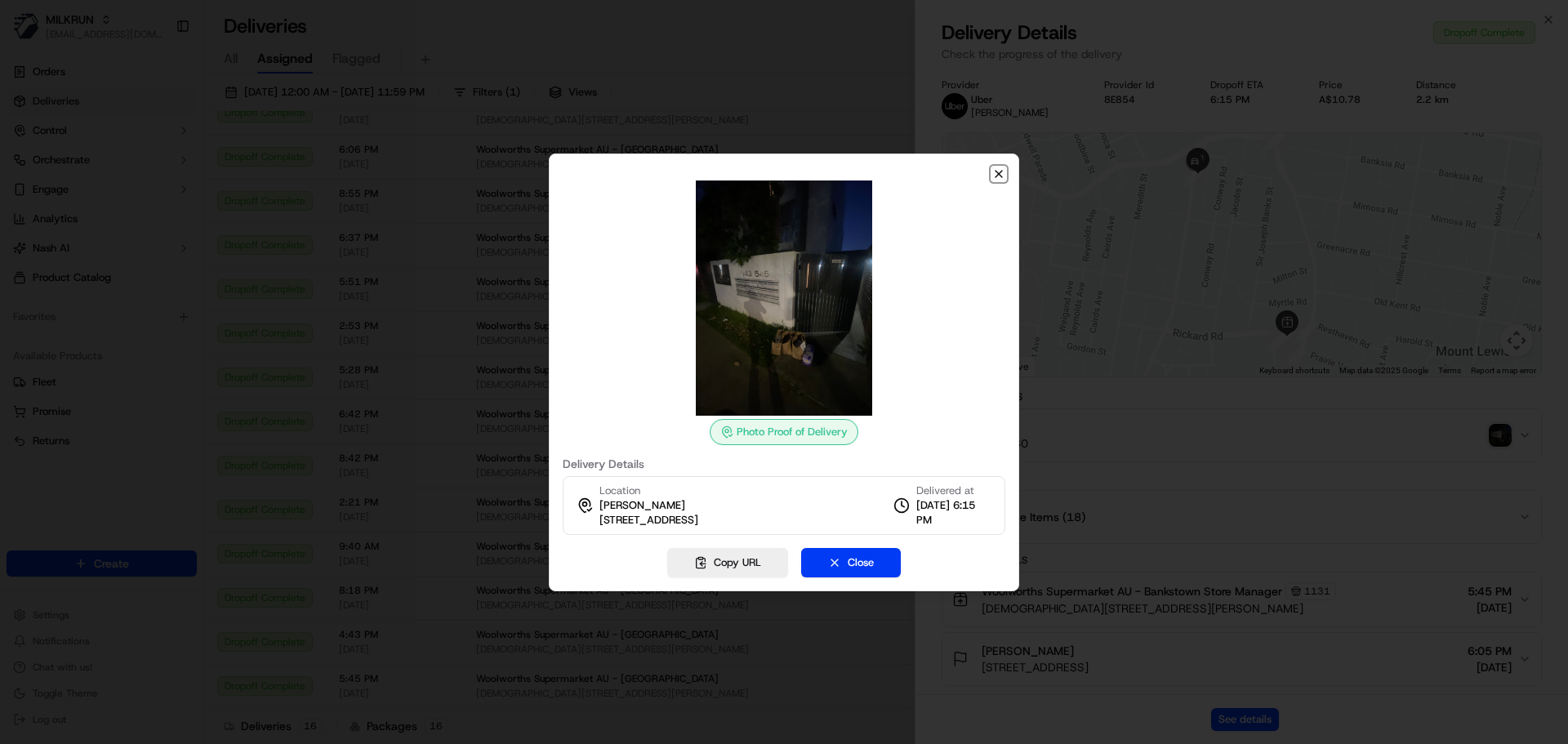
click at [998, 174] on icon "button" at bounding box center [999, 174] width 7 height 7
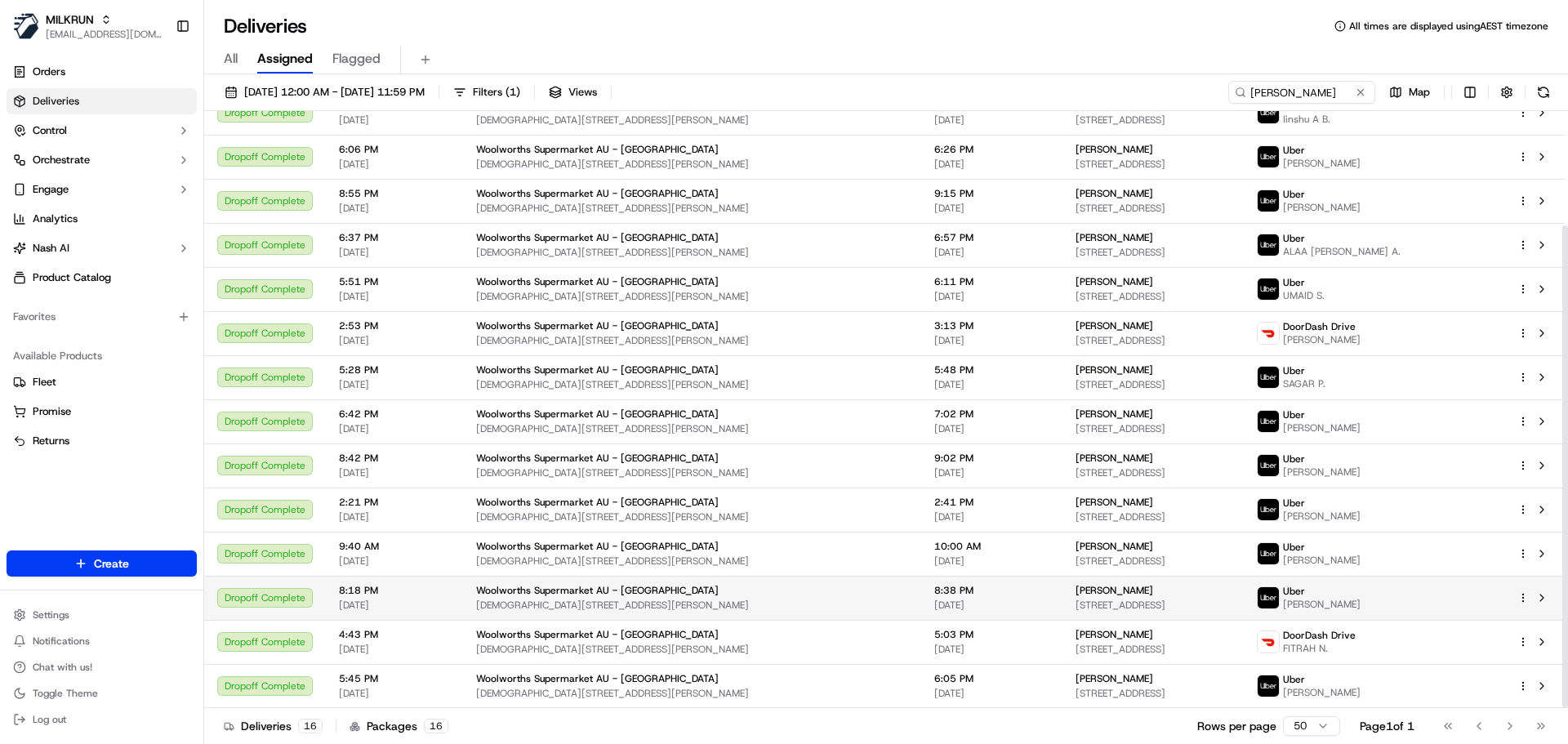
click at [921, 582] on td "8:38 PM [DATE]" at bounding box center [991, 597] width 141 height 44
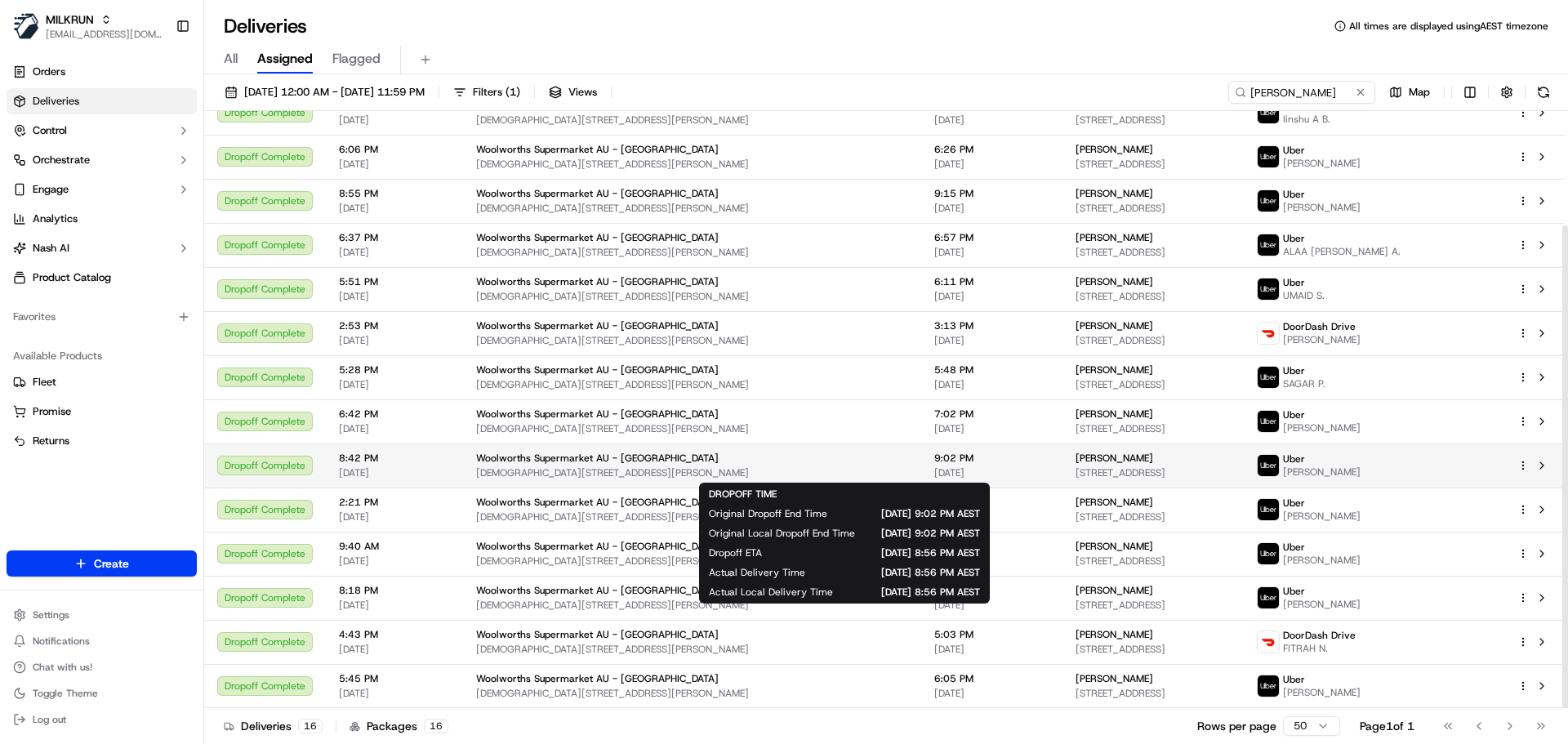
click at [935, 461] on span "9:02 PM" at bounding box center [992, 457] width 116 height 13
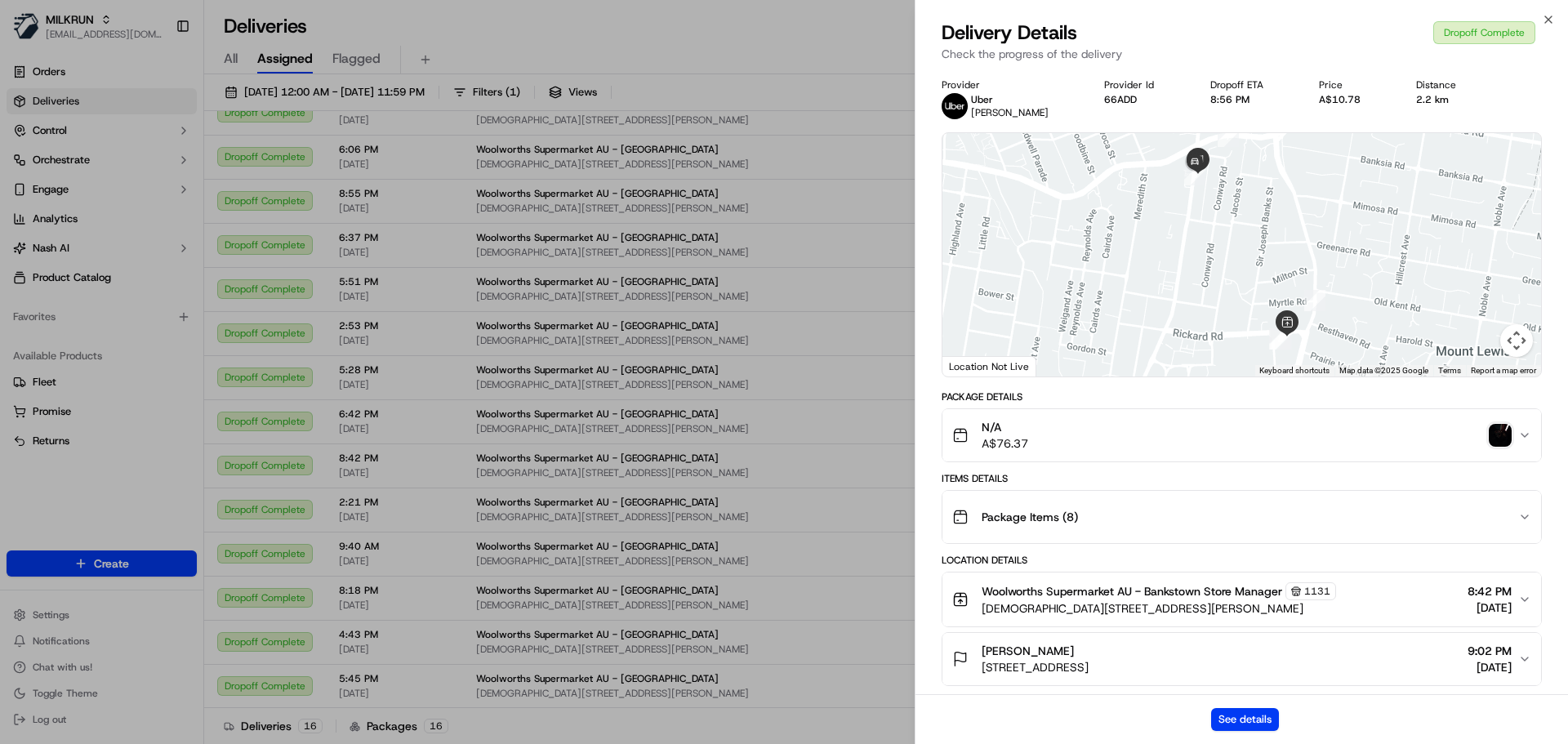
click at [1488, 434] on img "button" at bounding box center [1500, 435] width 23 height 23
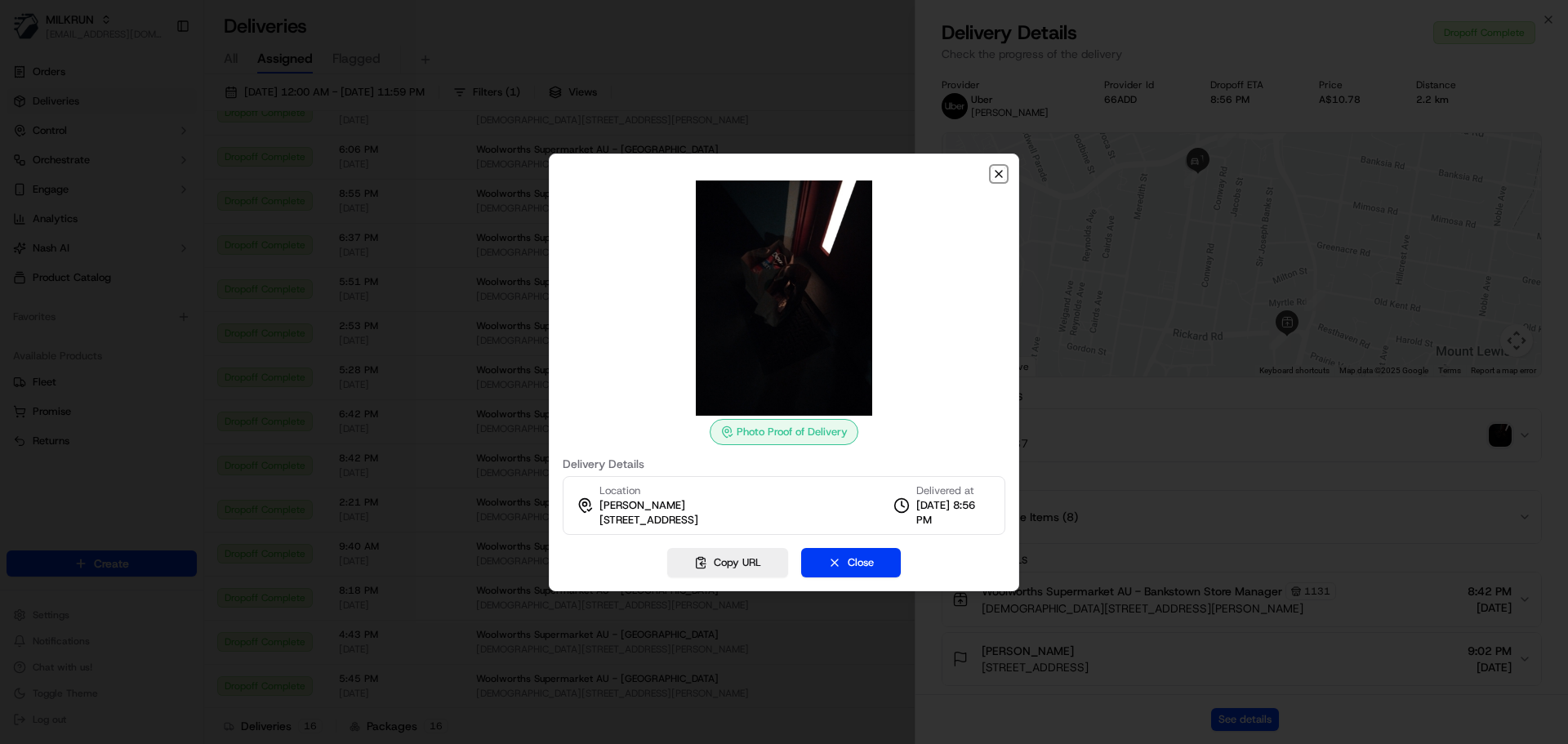
click at [996, 175] on icon "button" at bounding box center [998, 173] width 13 height 13
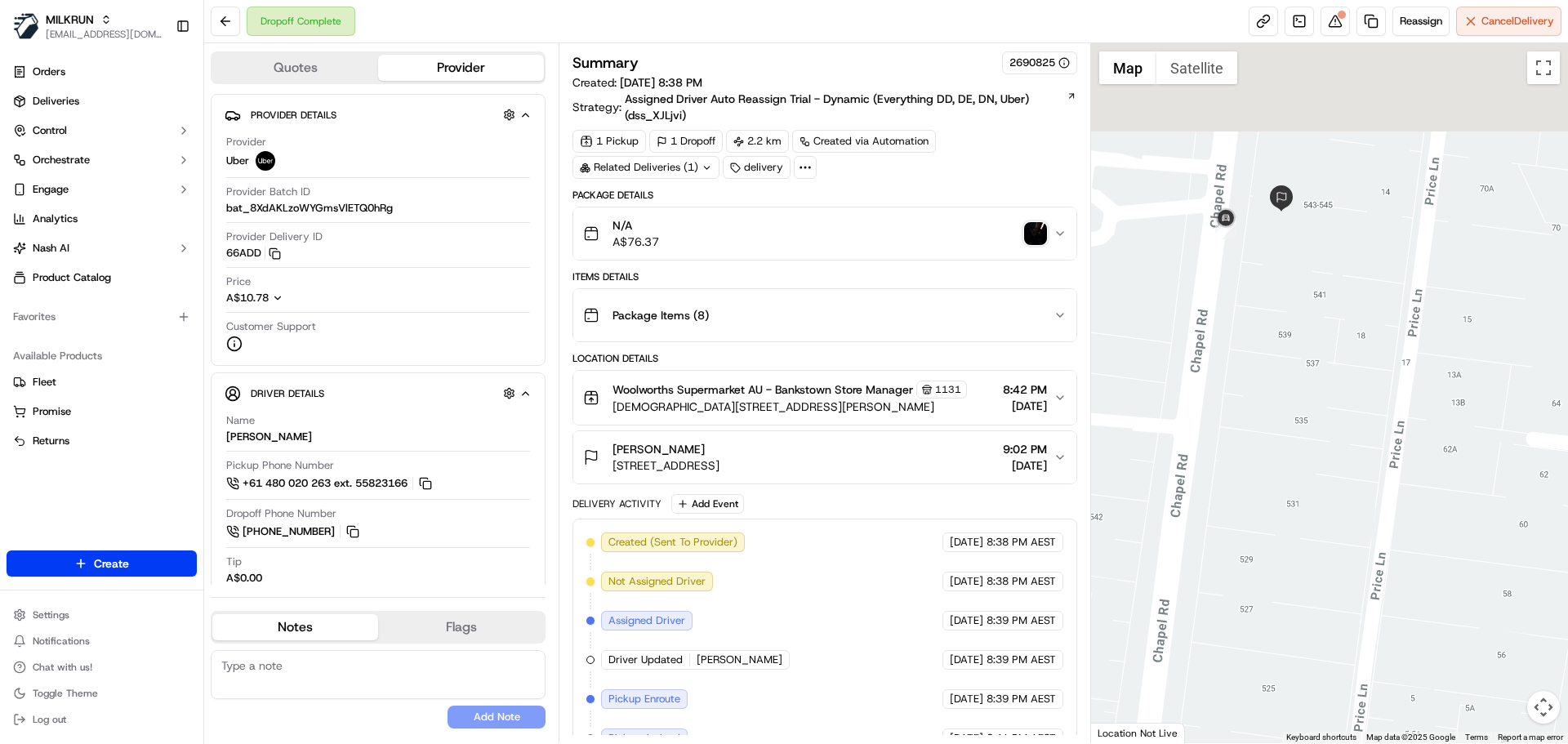
drag, startPoint x: 1312, startPoint y: 156, endPoint x: 1233, endPoint y: 305, distance: 168.6
click at [1233, 305] on div at bounding box center [1330, 393] width 478 height 699
